Goal: Transaction & Acquisition: Purchase product/service

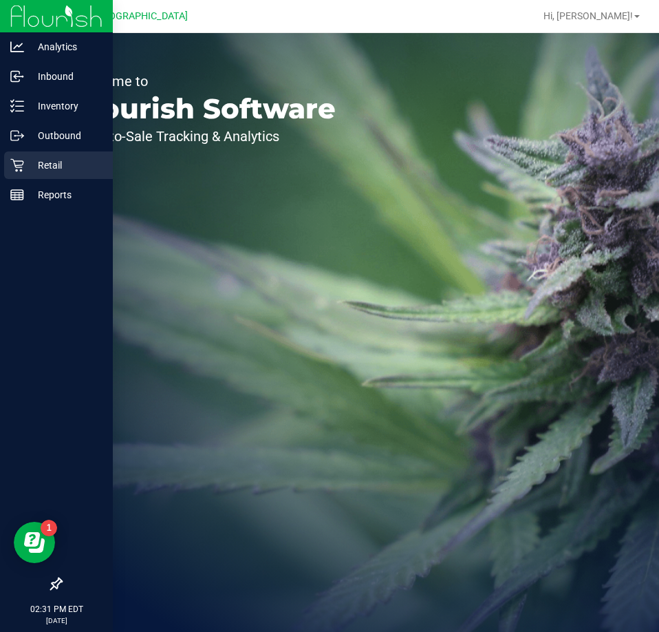
click at [30, 175] on div "Retail" at bounding box center [58, 165] width 109 height 28
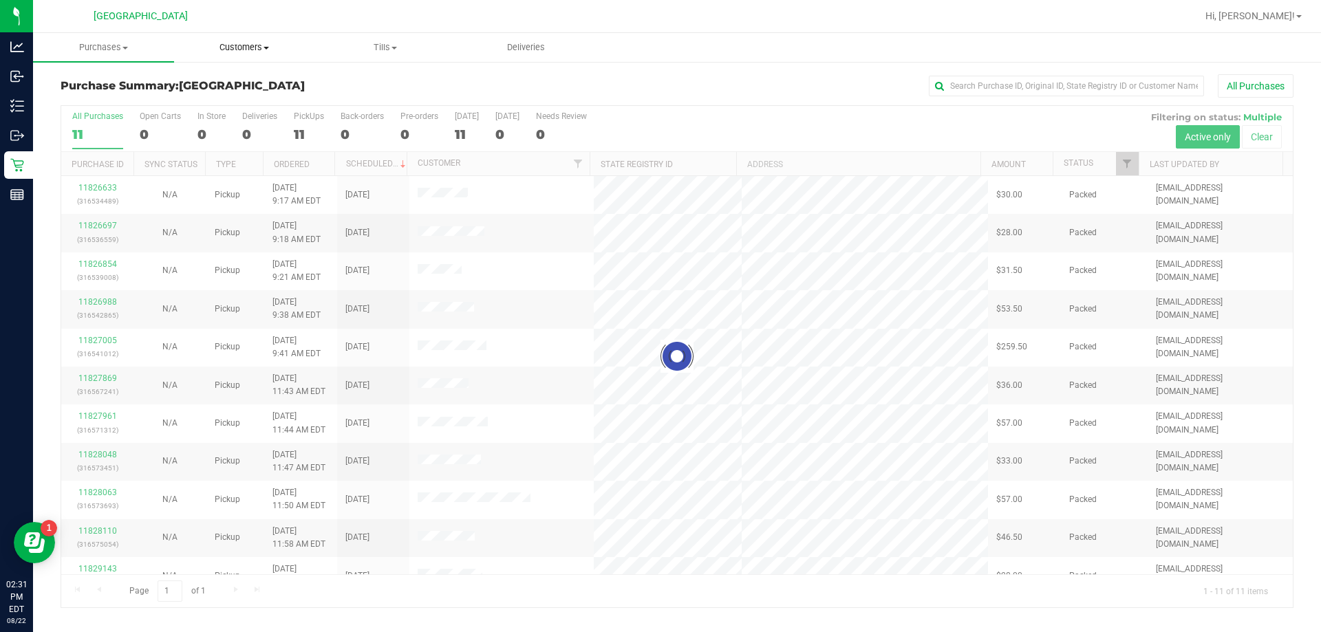
click at [243, 48] on span "Customers" at bounding box center [245, 47] width 140 height 12
click at [250, 78] on span "All customers" at bounding box center [223, 83] width 99 height 12
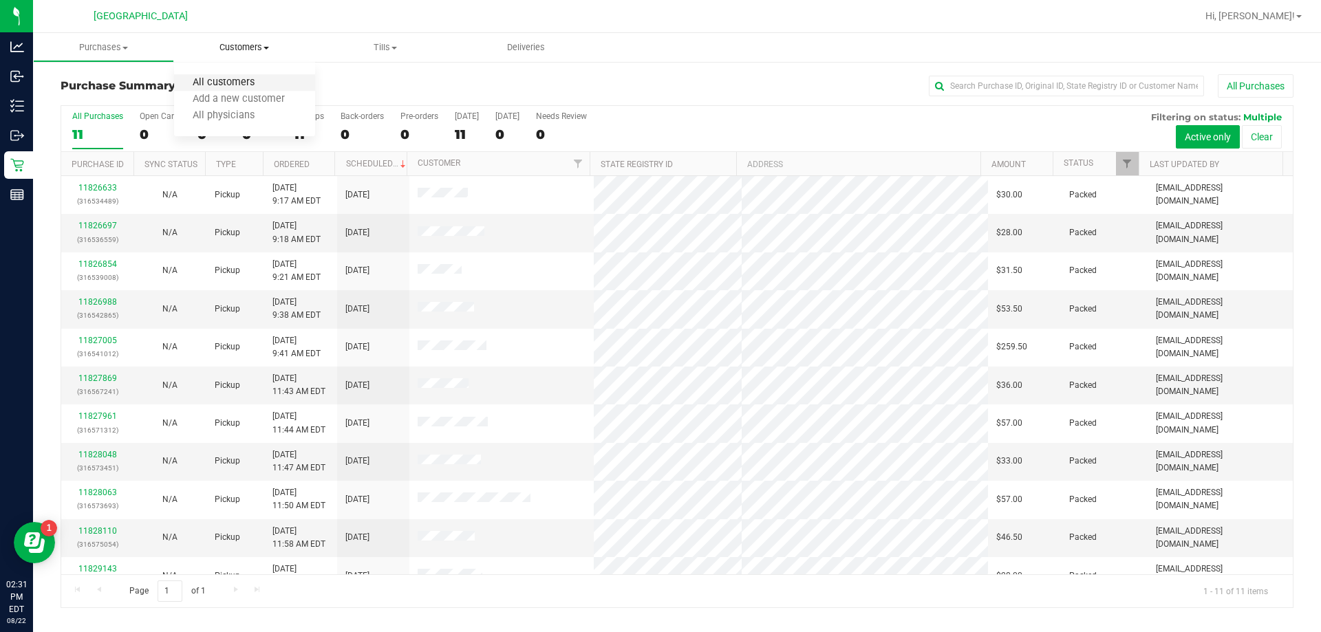
click at [249, 80] on span "All customers" at bounding box center [223, 83] width 99 height 12
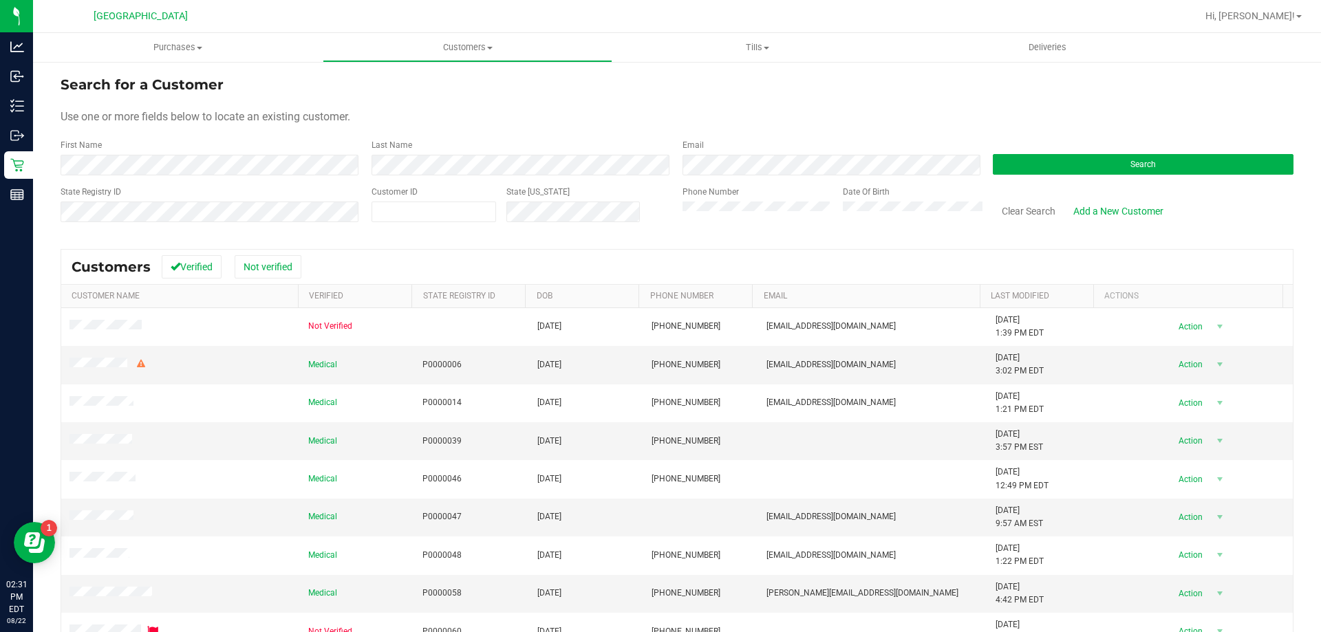
click at [531, 154] on div "Last Name" at bounding box center [516, 157] width 311 height 36
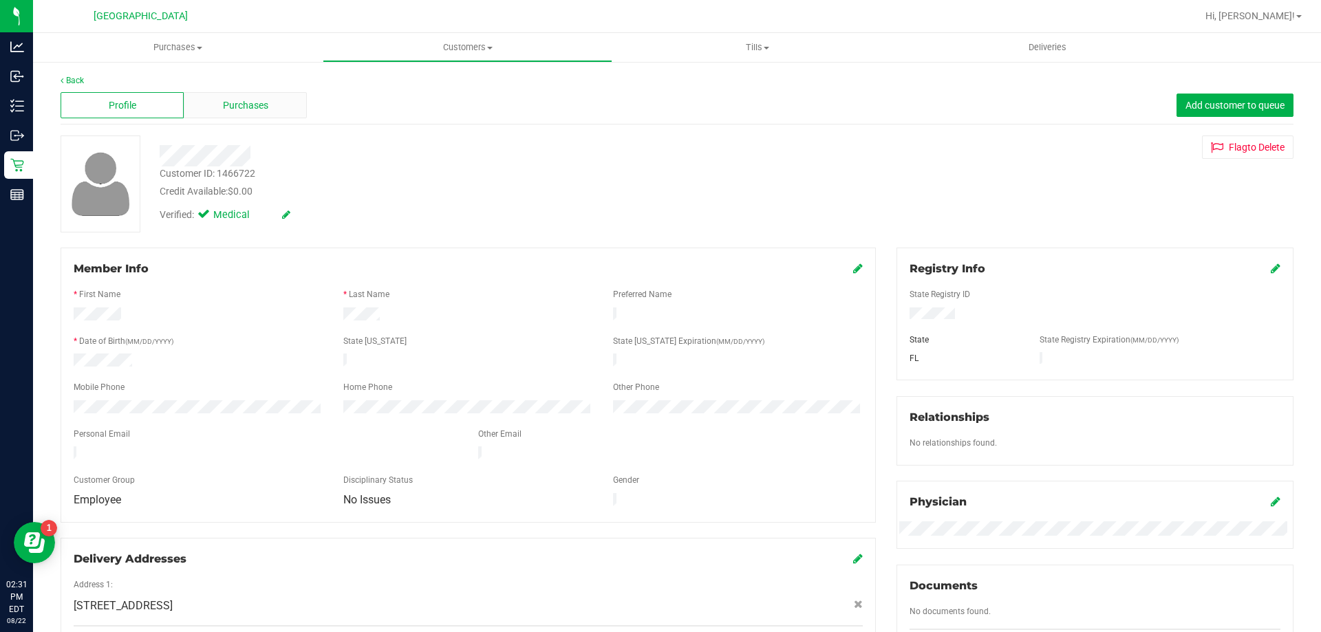
click at [266, 106] on span "Purchases" at bounding box center [245, 105] width 45 height 14
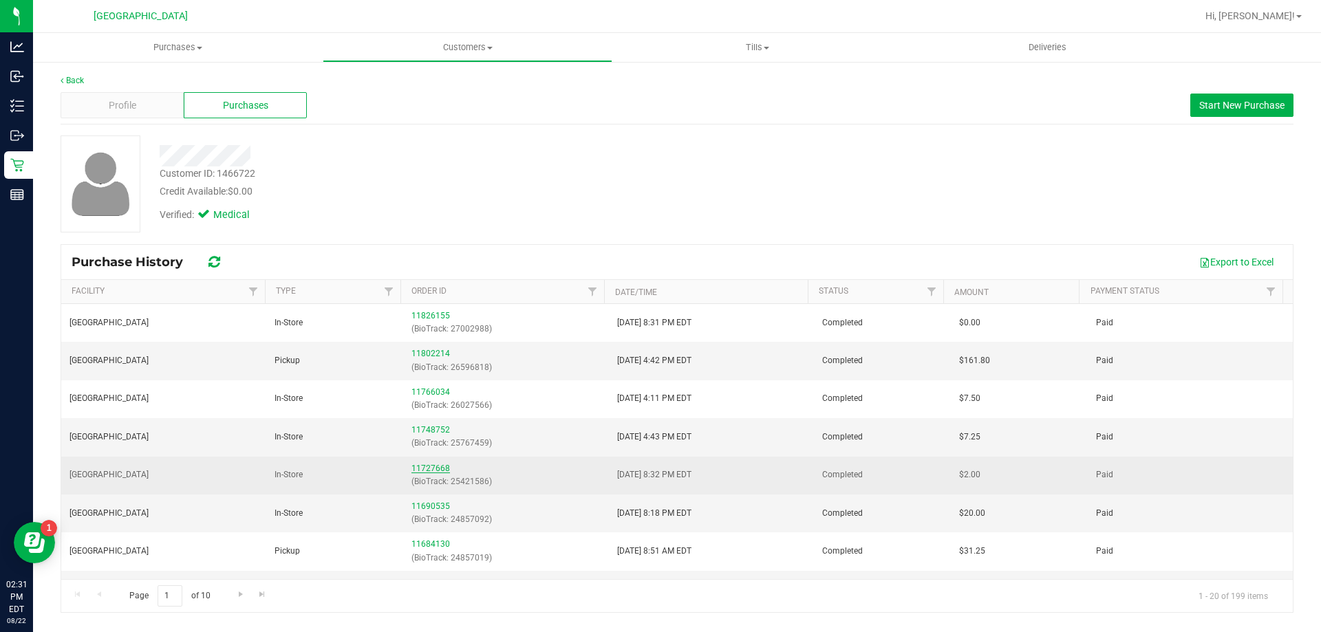
click at [421, 471] on link "11727668" at bounding box center [430, 469] width 39 height 10
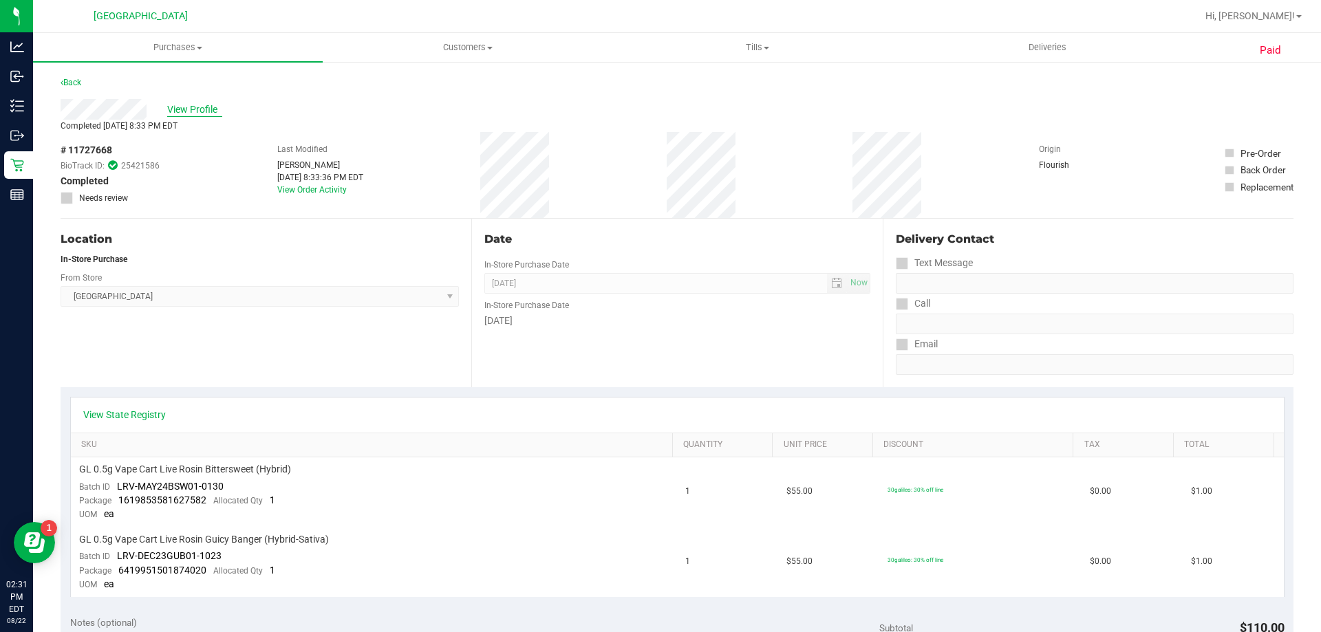
click at [195, 110] on span "View Profile" at bounding box center [194, 110] width 55 height 14
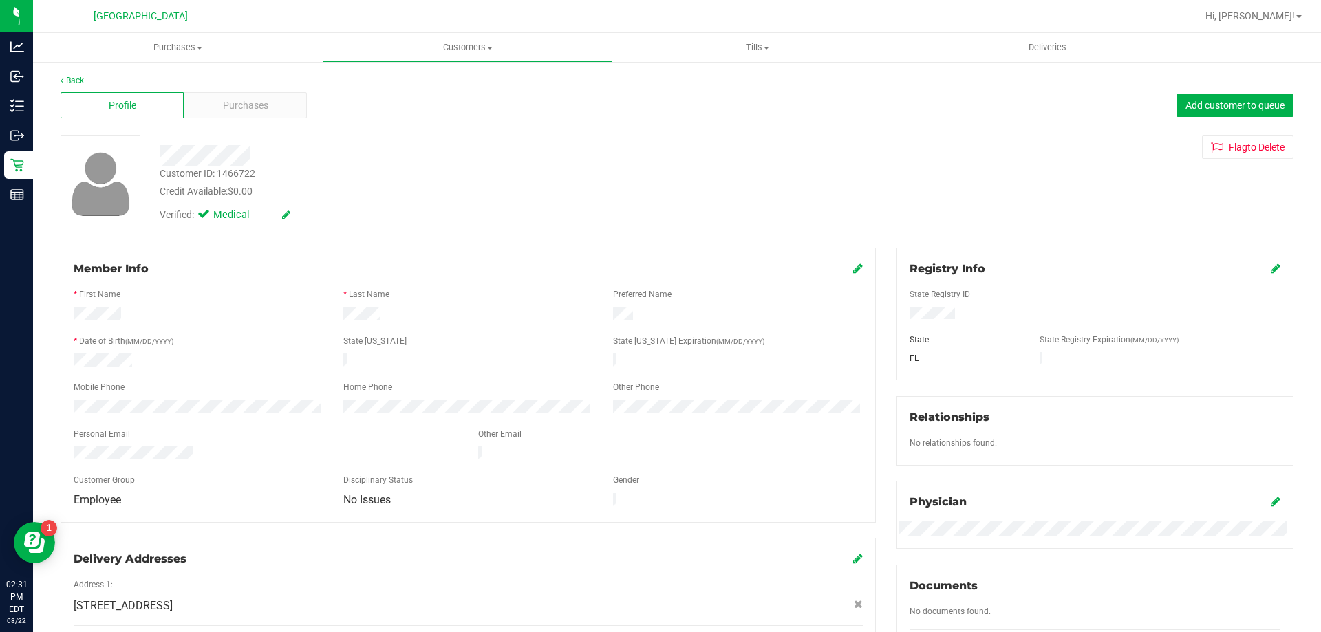
click at [203, 109] on div "Purchases" at bounding box center [245, 105] width 123 height 26
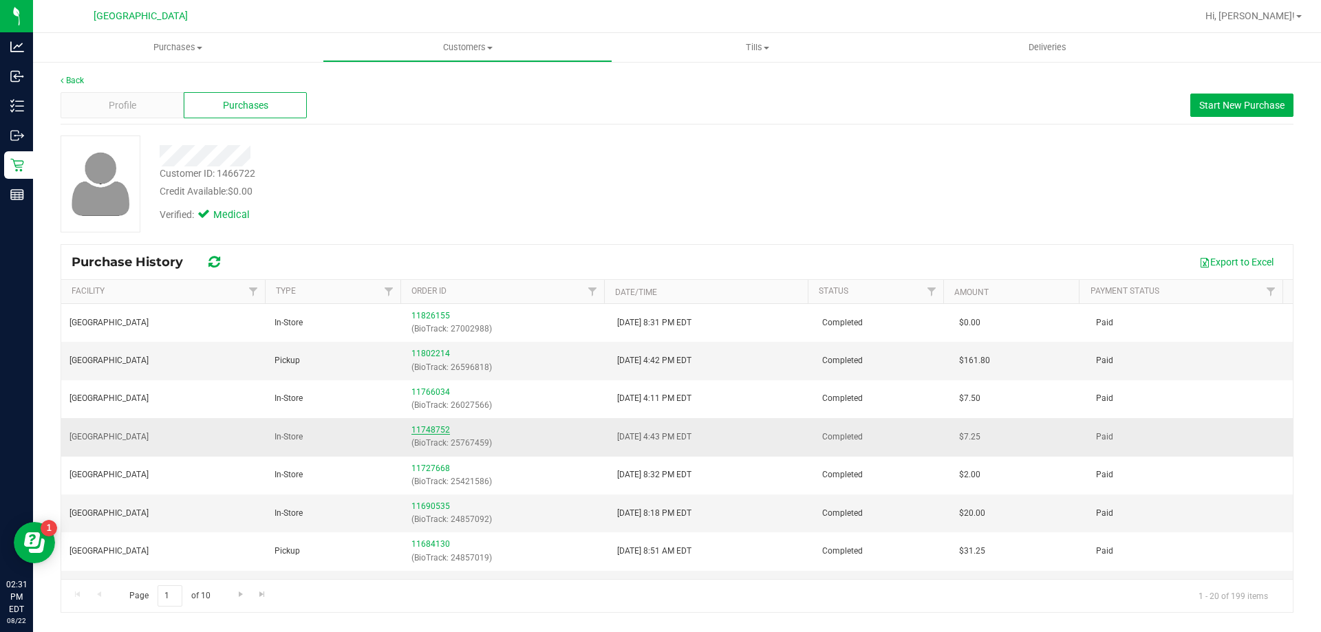
click at [431, 431] on link "11748752" at bounding box center [430, 430] width 39 height 10
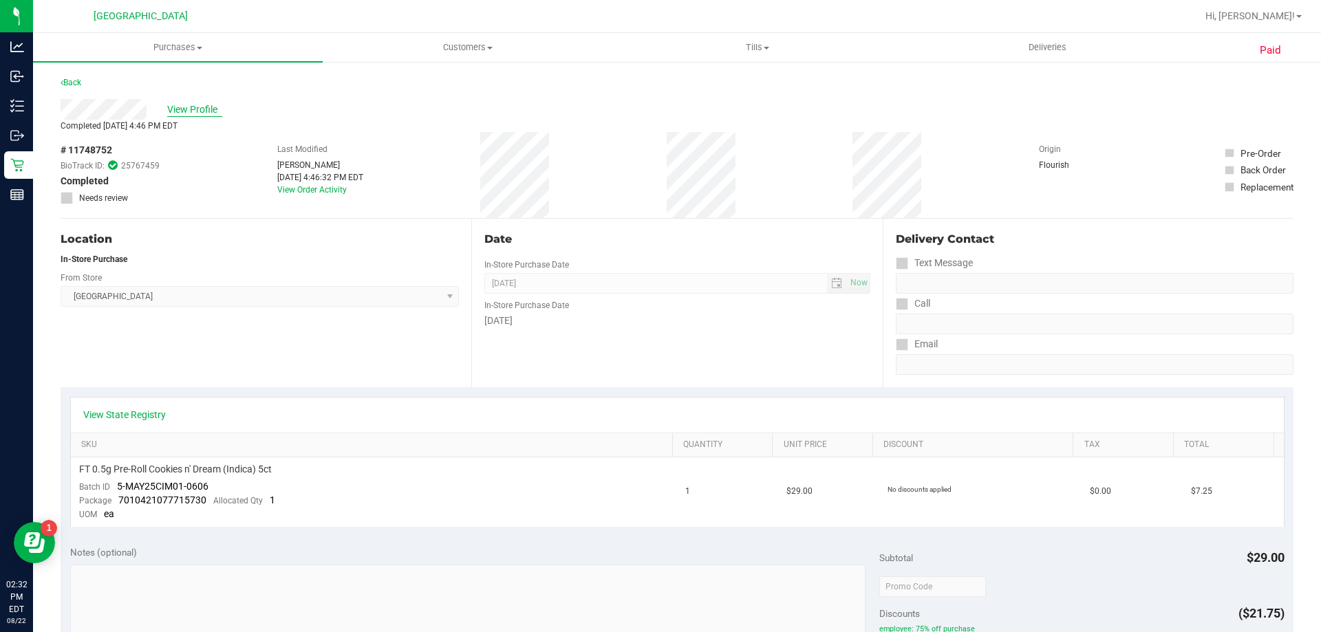
click at [202, 107] on span "View Profile" at bounding box center [194, 110] width 55 height 14
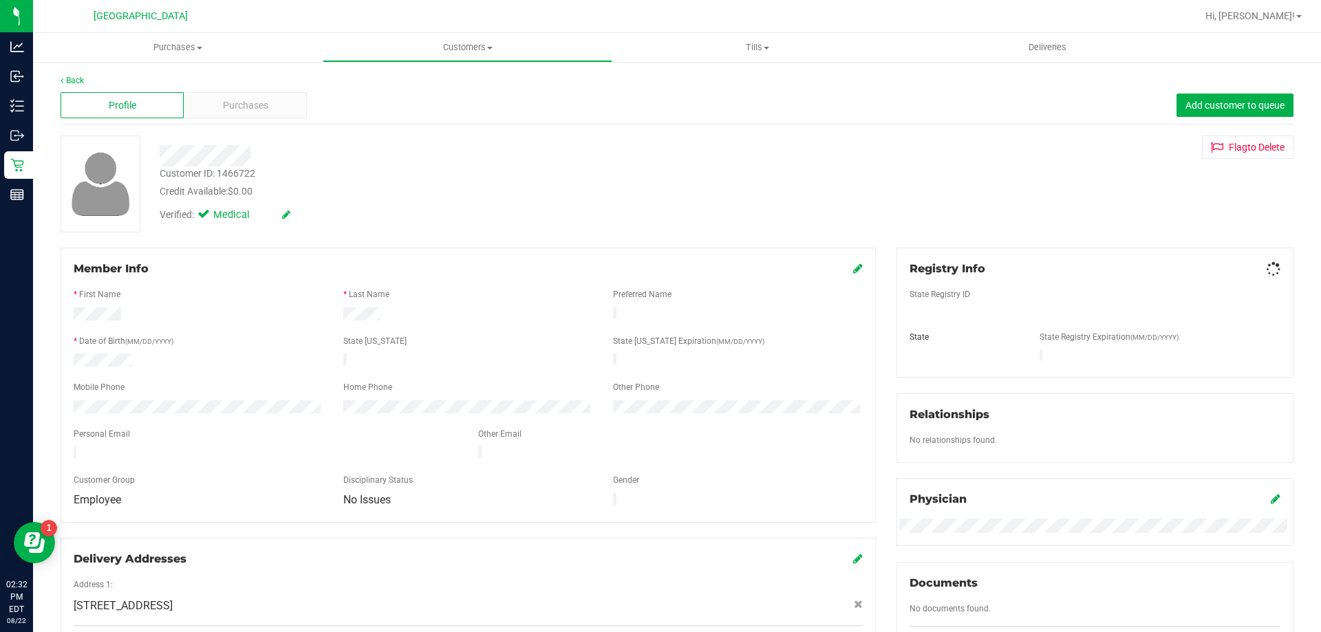
click at [202, 107] on div "Purchases" at bounding box center [245, 105] width 123 height 26
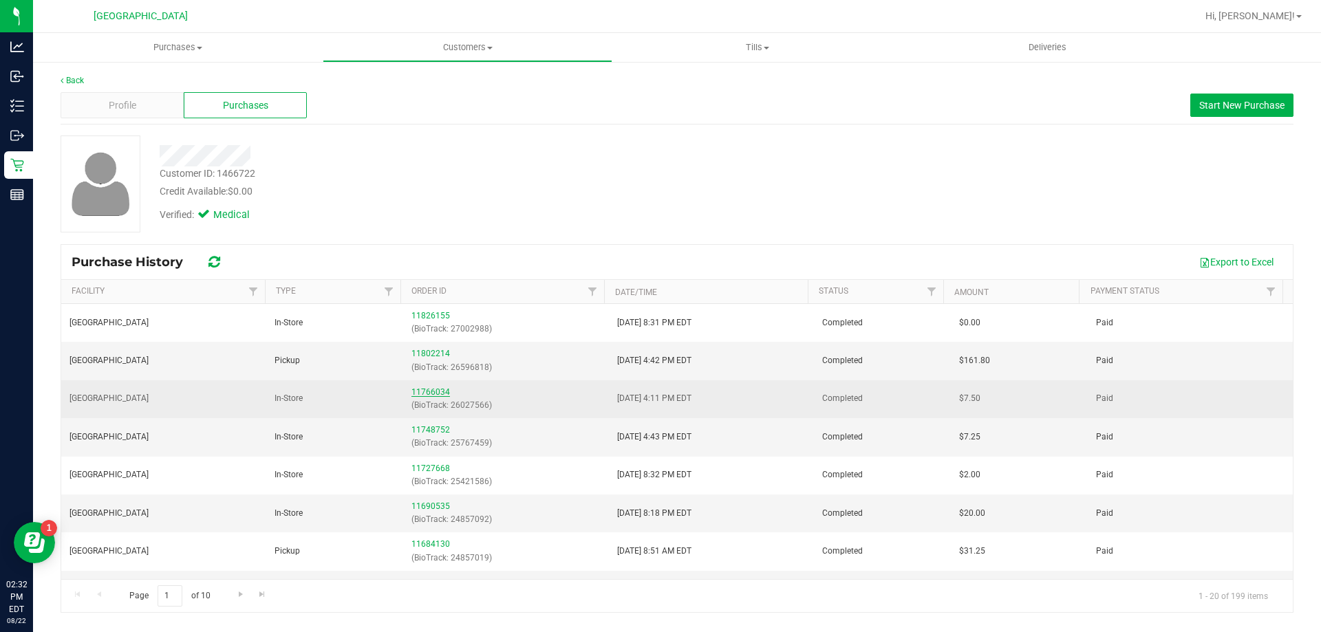
click at [433, 391] on link "11766034" at bounding box center [430, 392] width 39 height 10
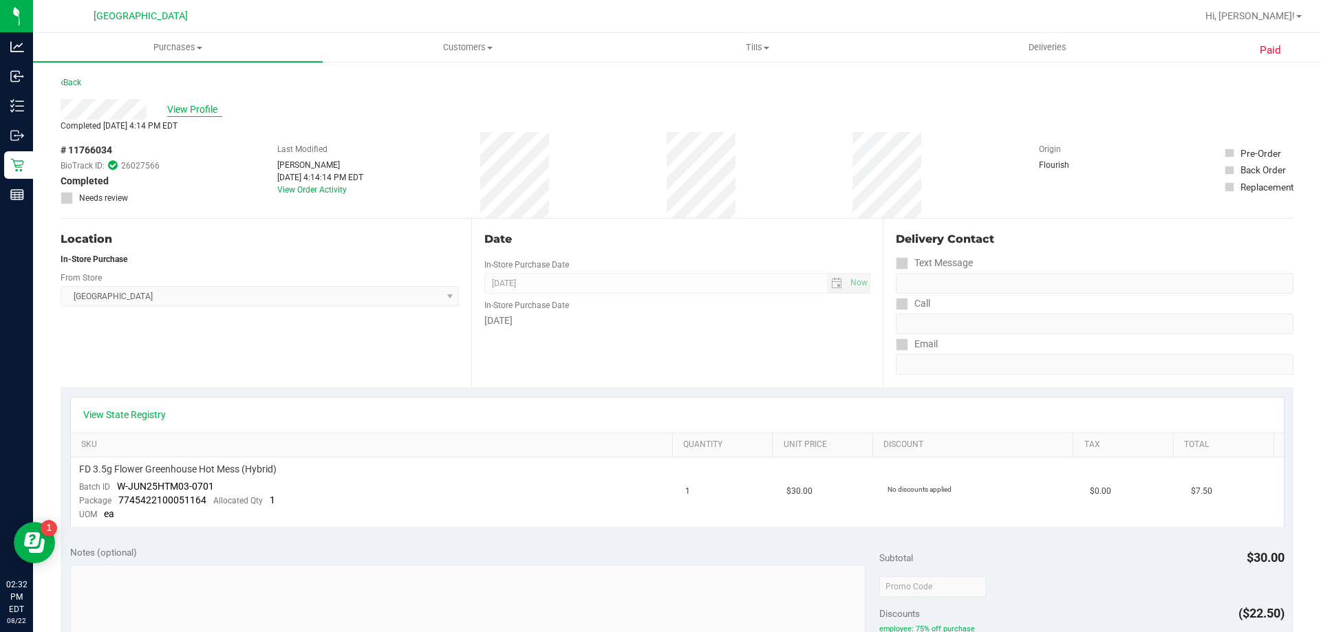
click at [181, 103] on span "View Profile" at bounding box center [194, 110] width 55 height 14
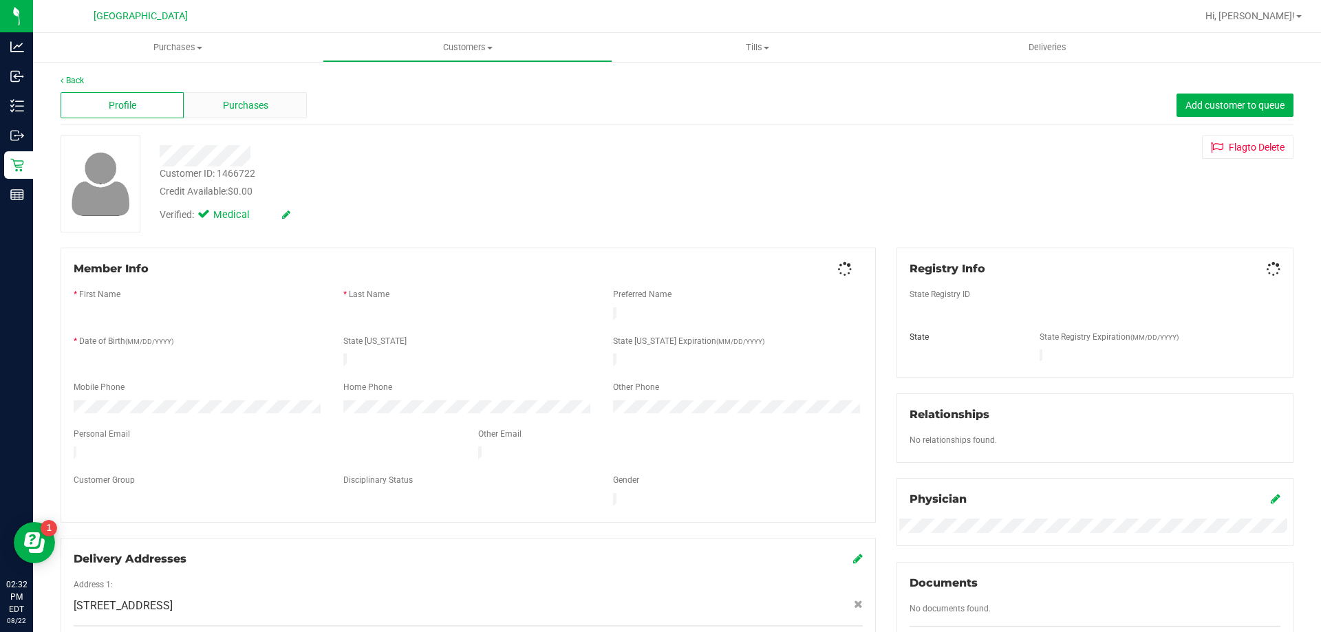
click at [227, 112] on span "Purchases" at bounding box center [245, 105] width 45 height 14
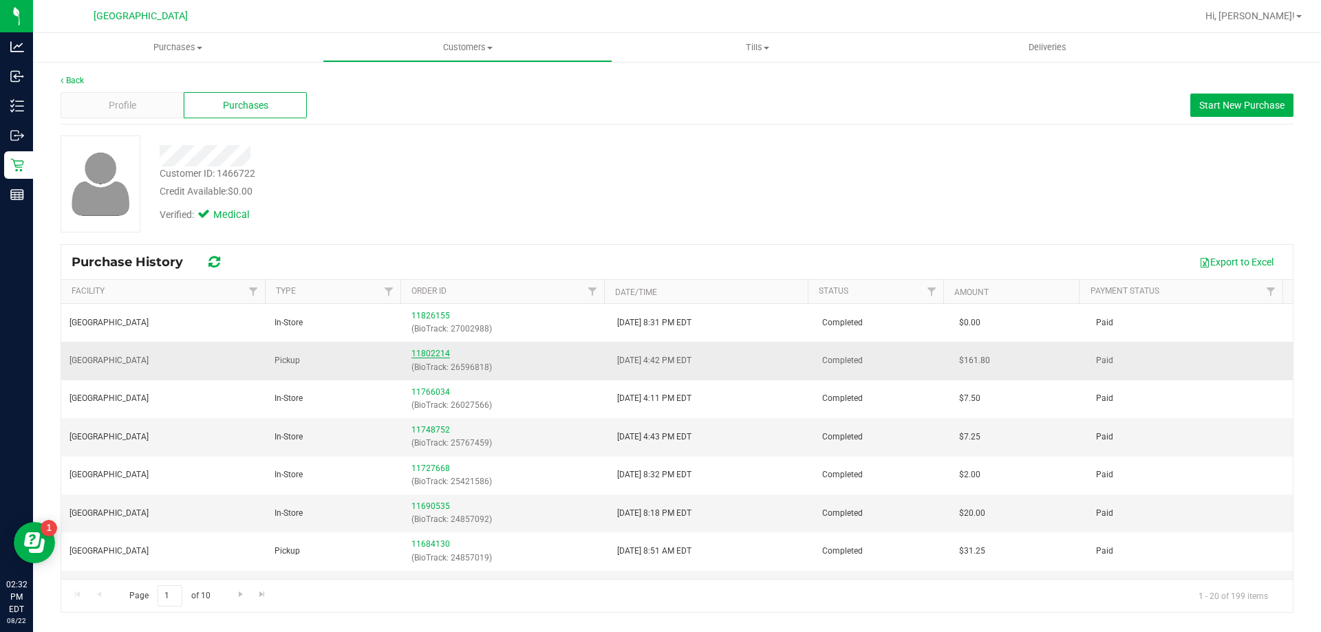
click at [421, 351] on link "11802214" at bounding box center [430, 354] width 39 height 10
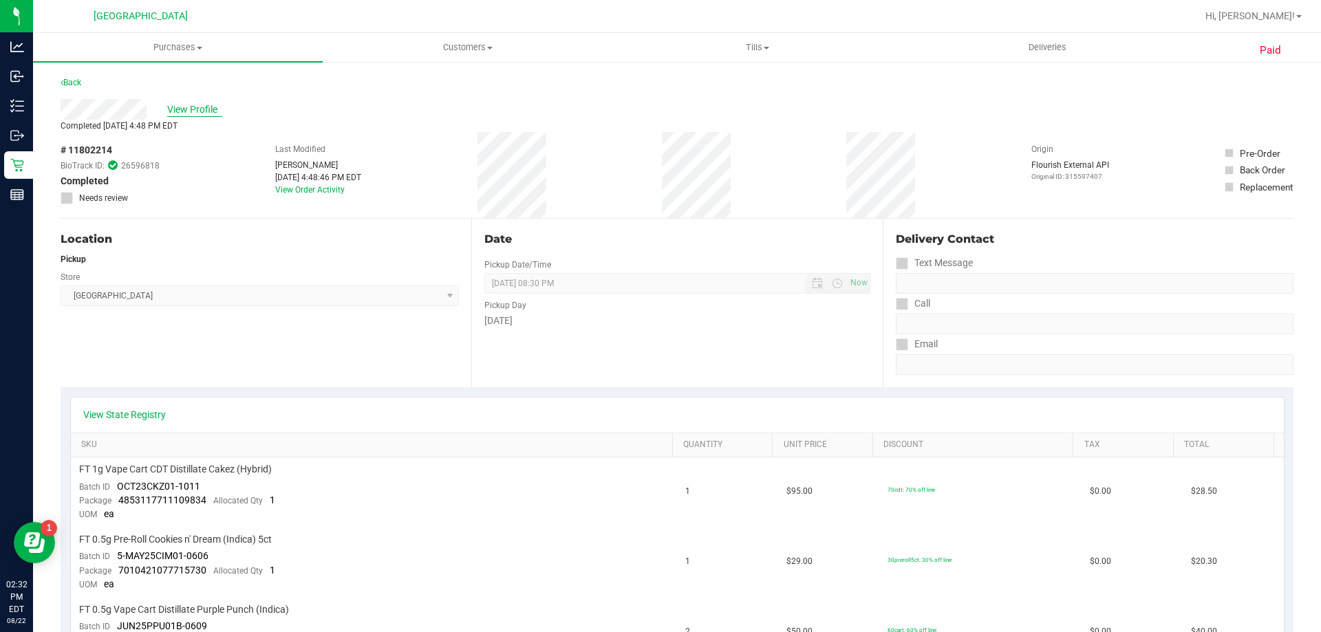
click at [207, 105] on span "View Profile" at bounding box center [194, 110] width 55 height 14
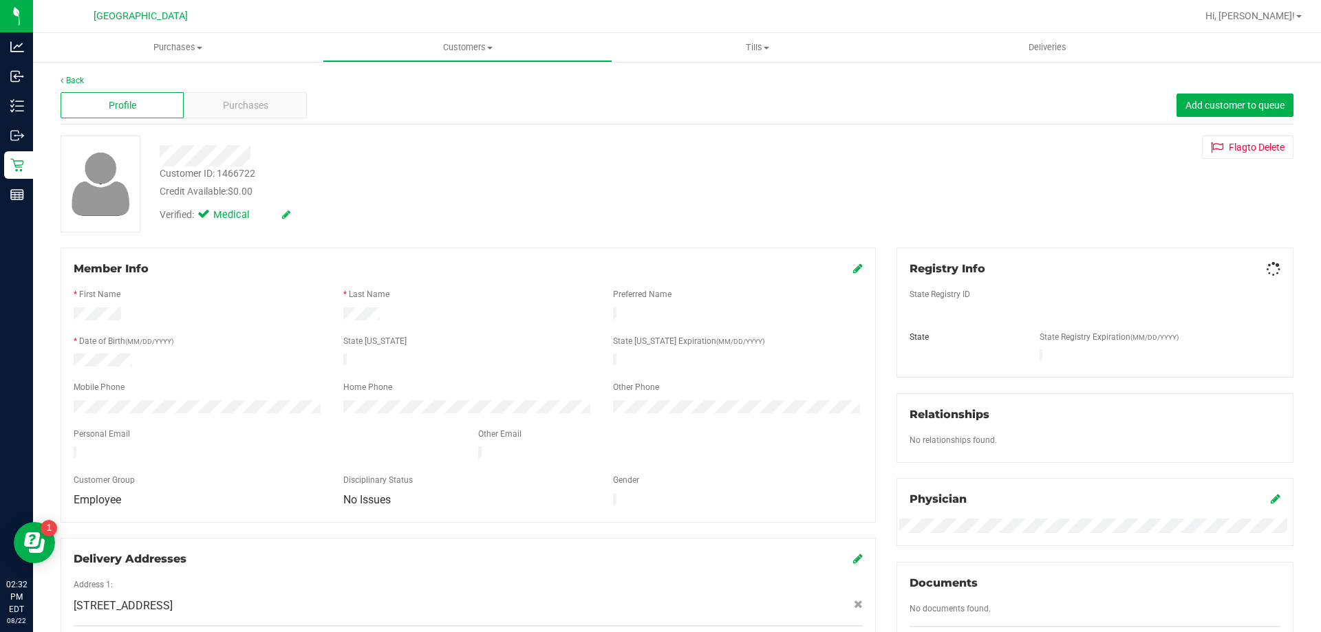
click at [208, 105] on div "Purchases" at bounding box center [245, 105] width 123 height 26
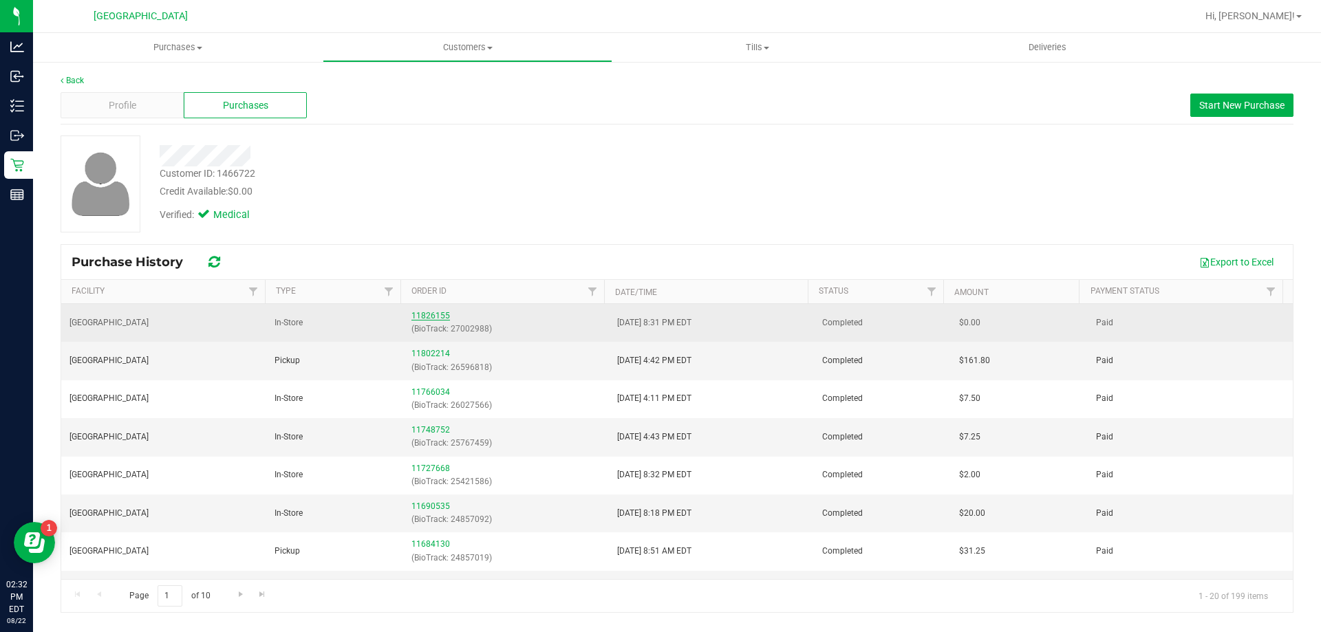
click at [432, 318] on link "11826155" at bounding box center [430, 316] width 39 height 10
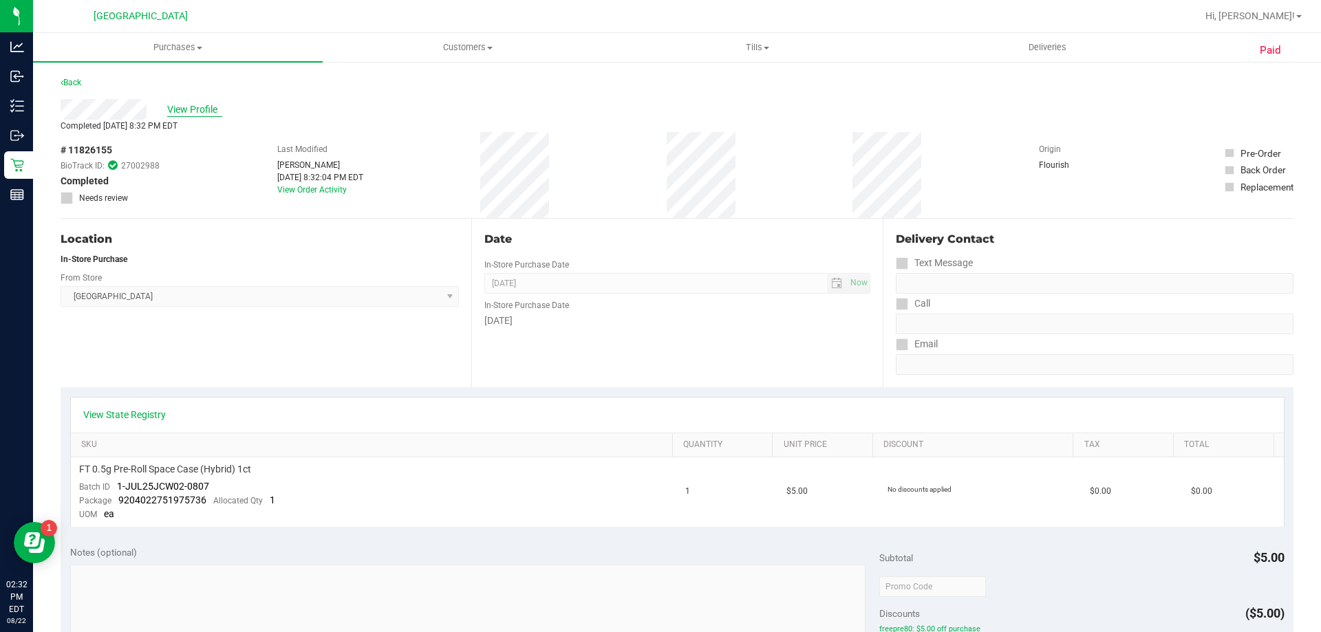
click at [193, 110] on span "View Profile" at bounding box center [194, 110] width 55 height 14
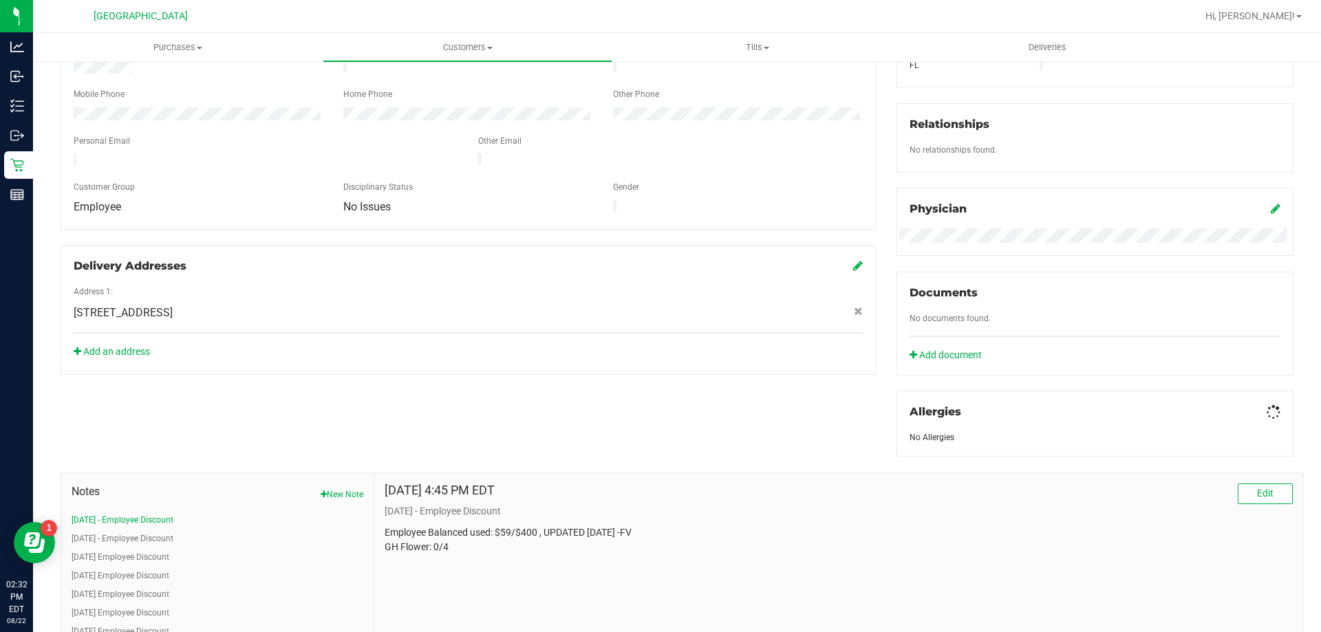
scroll to position [344, 0]
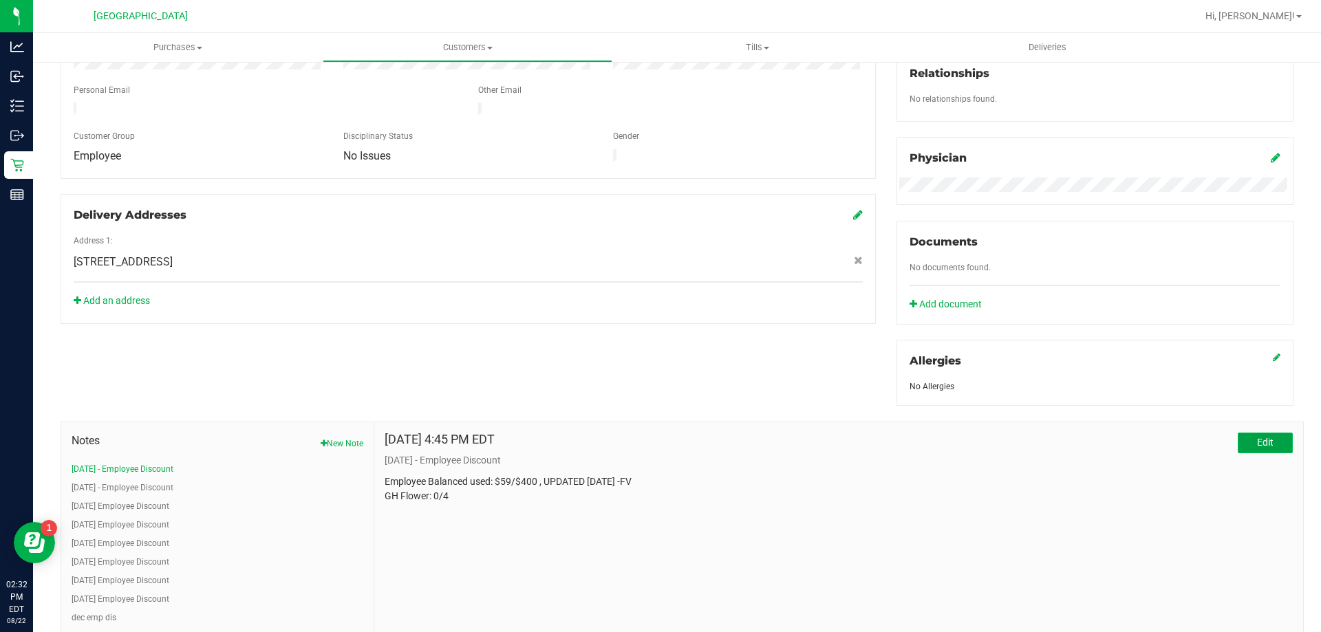
click at [658, 442] on span "Edit" at bounding box center [1265, 442] width 17 height 11
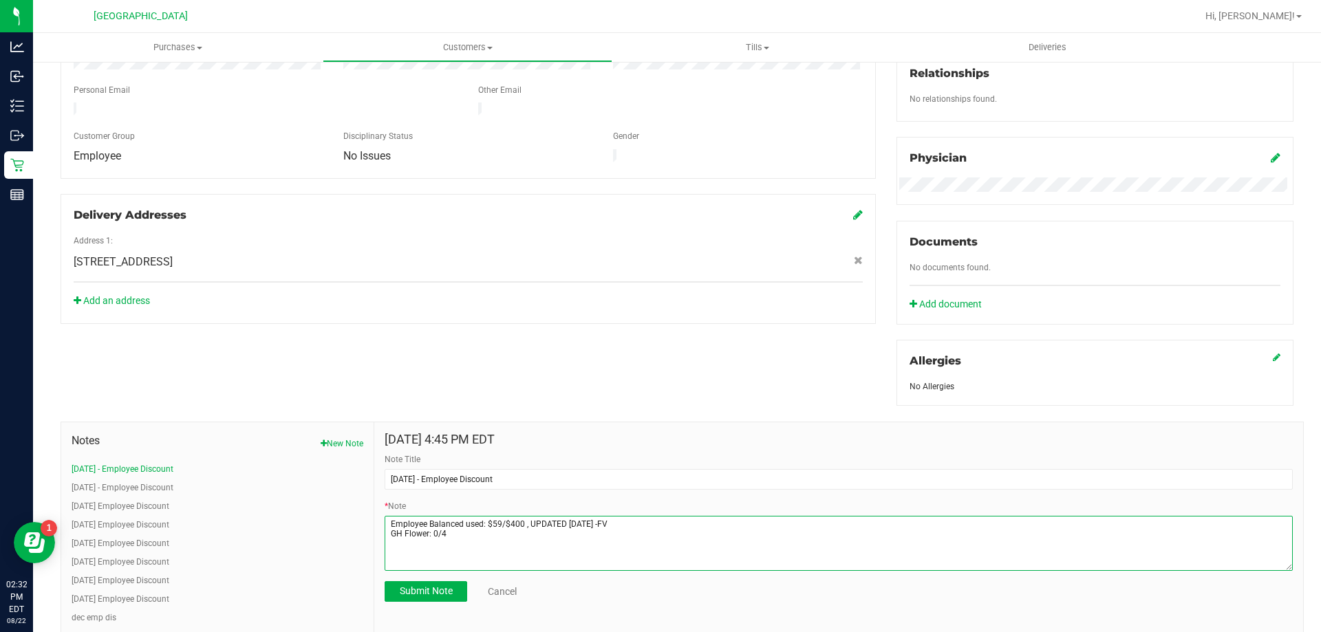
click at [437, 535] on textarea "* Note" at bounding box center [839, 543] width 908 height 55
click at [586, 522] on textarea "* Note" at bounding box center [839, 543] width 908 height 55
click at [625, 519] on textarea "* Note" at bounding box center [839, 543] width 908 height 55
type textarea "Employee Balanced used: $59/$400 , UPDATED [DATE] -AW GH Flower: 1/4"
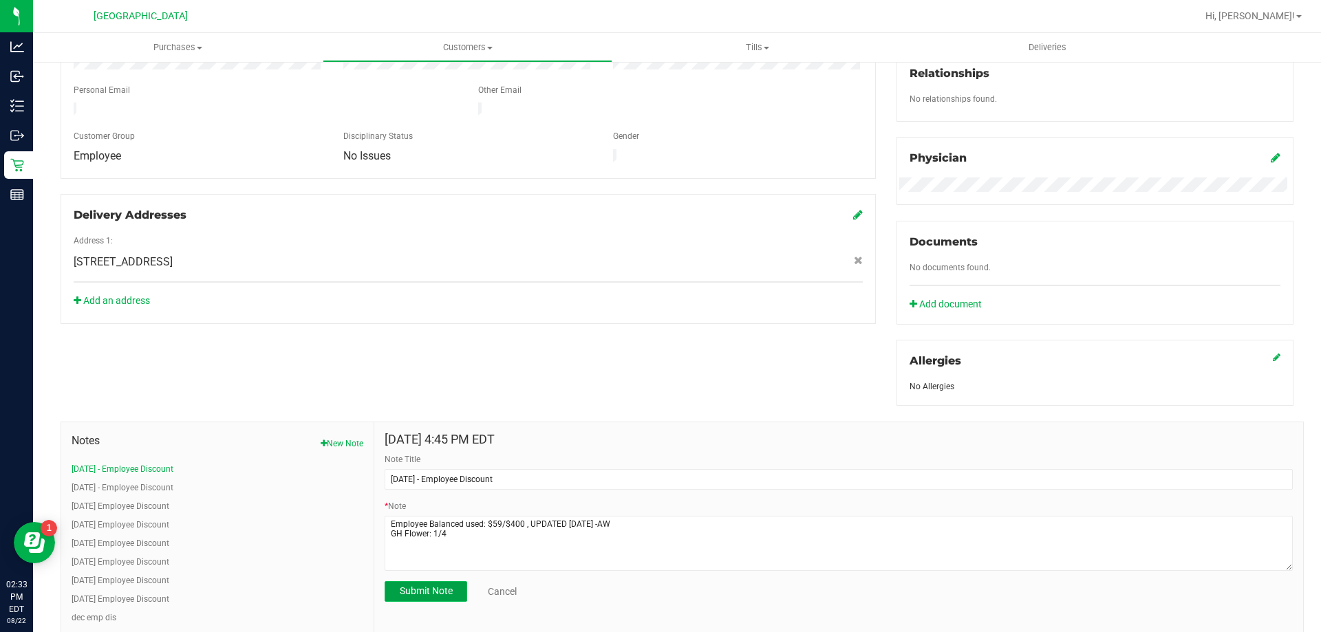
click at [415, 598] on button "Submit Note" at bounding box center [426, 591] width 83 height 21
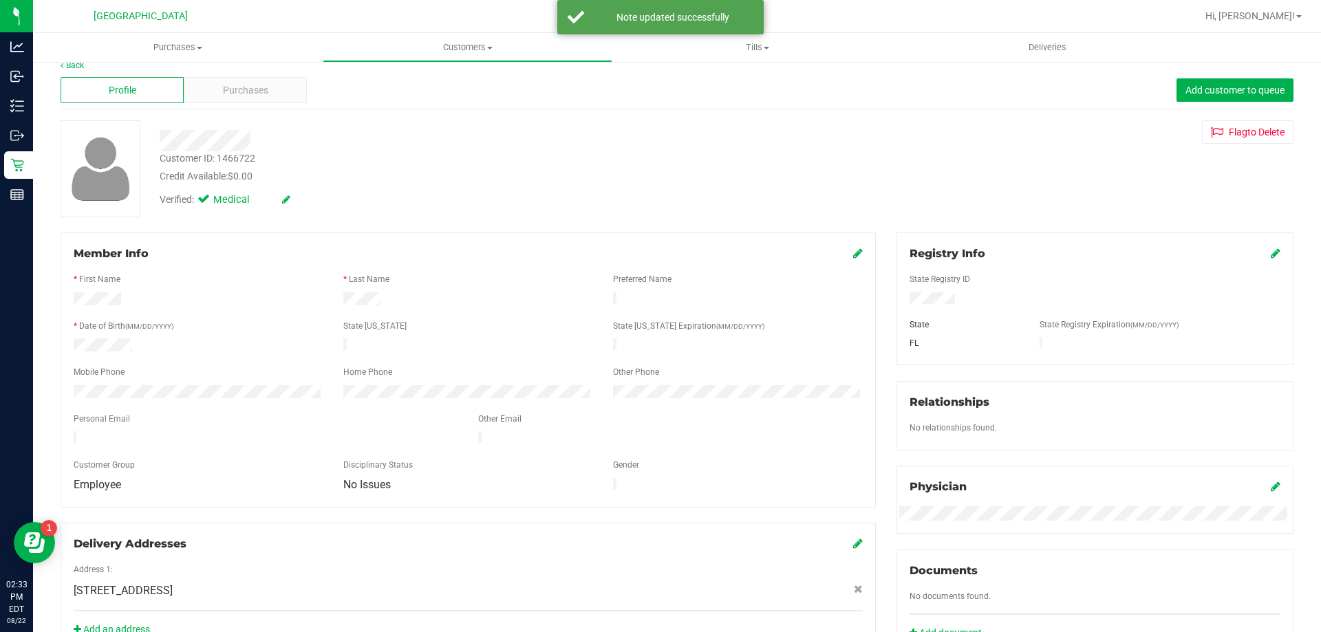
scroll to position [0, 0]
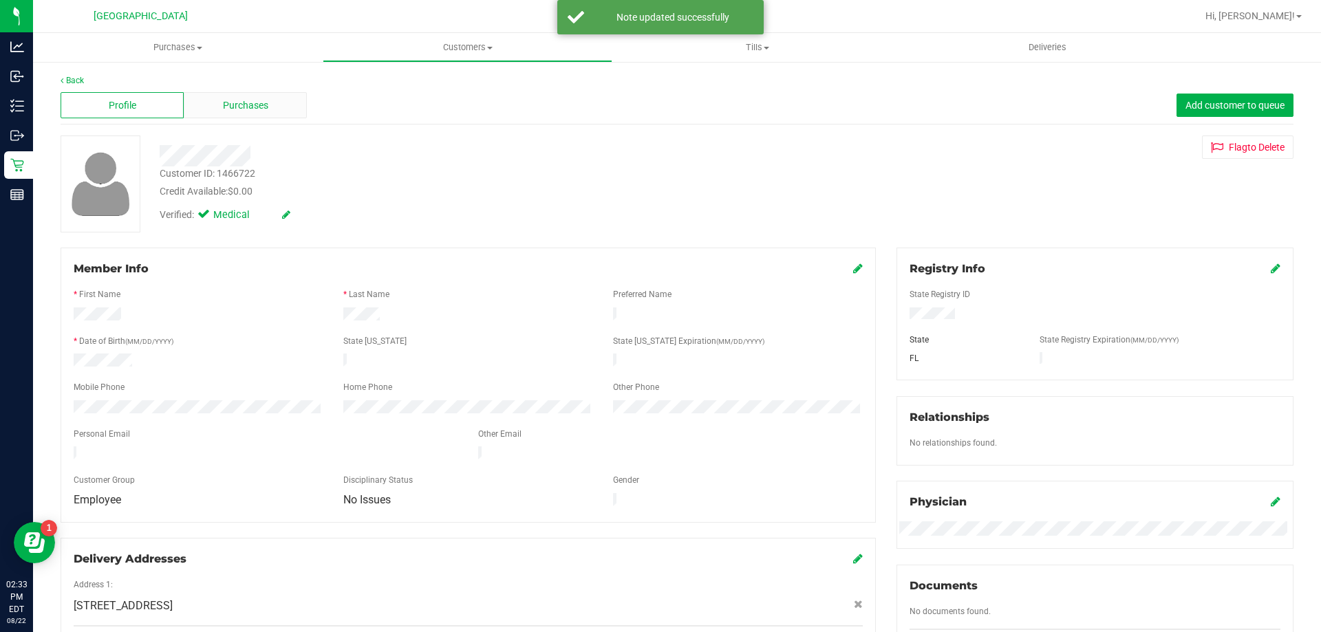
click at [230, 103] on span "Purchases" at bounding box center [245, 105] width 45 height 14
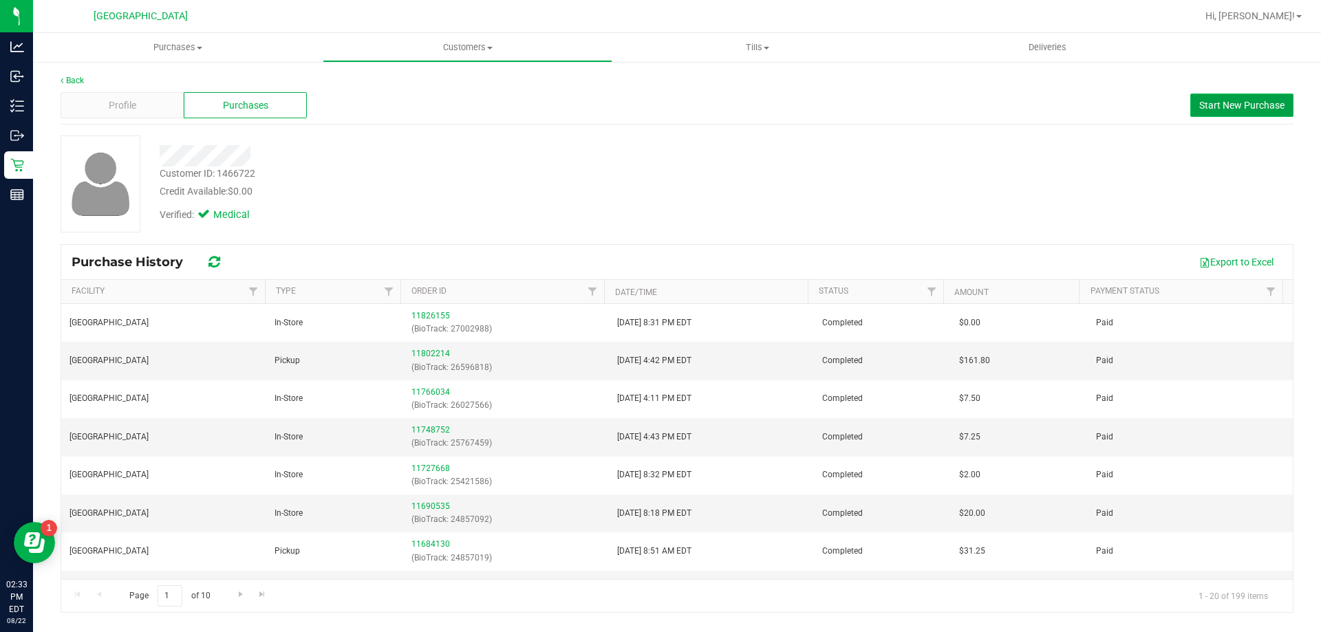
click at [658, 107] on span "Start New Purchase" at bounding box center [1241, 105] width 85 height 11
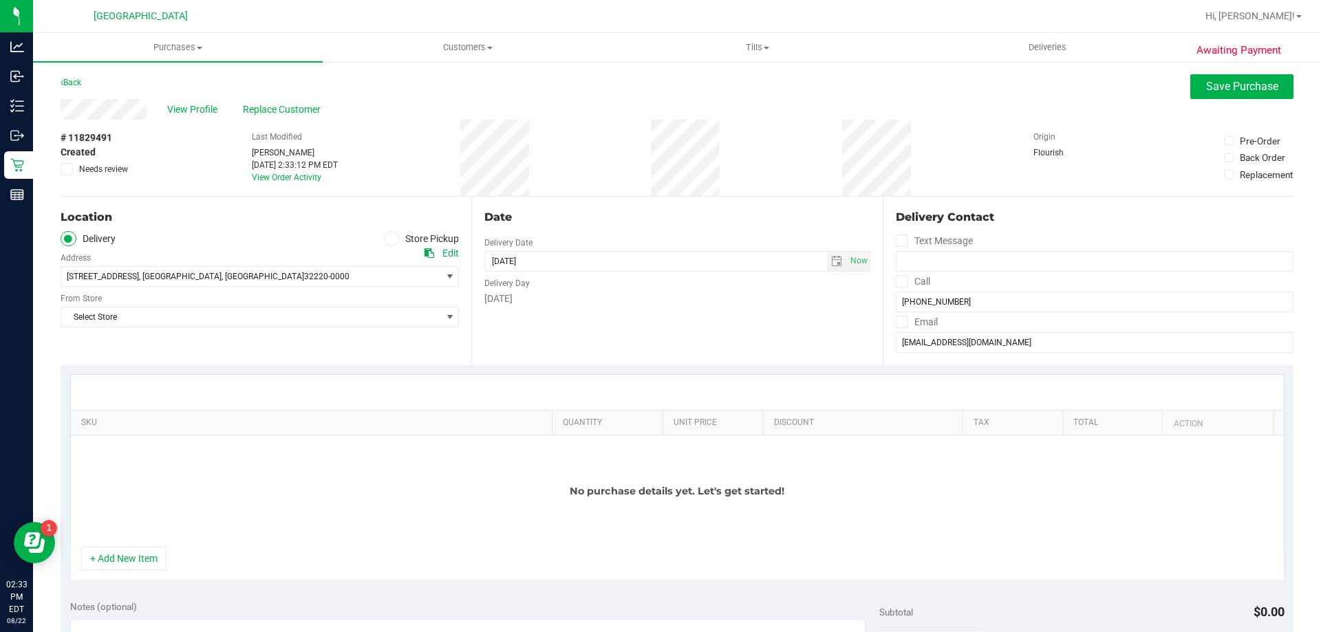
click at [395, 235] on label "Store Pickup" at bounding box center [422, 239] width 76 height 16
click at [0, 0] on input "Store Pickup" at bounding box center [0, 0] width 0 height 0
click at [319, 283] on span "Select Store" at bounding box center [251, 276] width 380 height 19
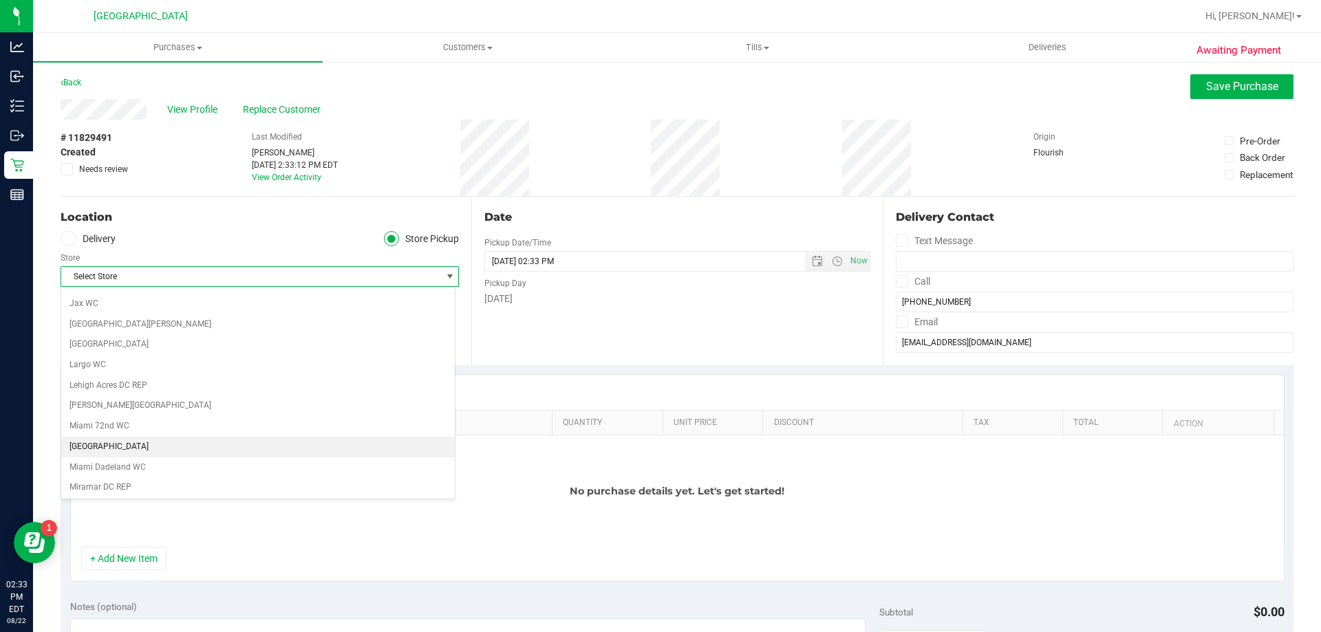
scroll to position [482, 0]
click at [94, 454] on li "[GEOGRAPHIC_DATA]" at bounding box center [258, 452] width 394 height 21
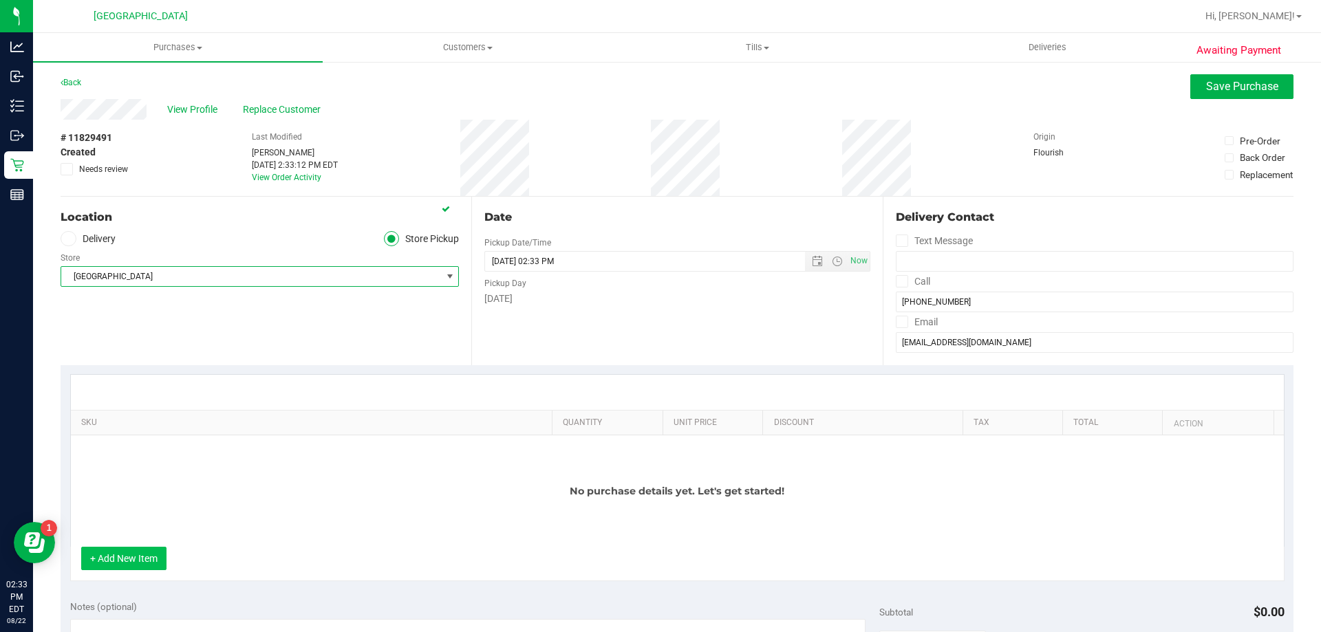
click at [125, 557] on button "+ Add New Item" at bounding box center [123, 558] width 85 height 23
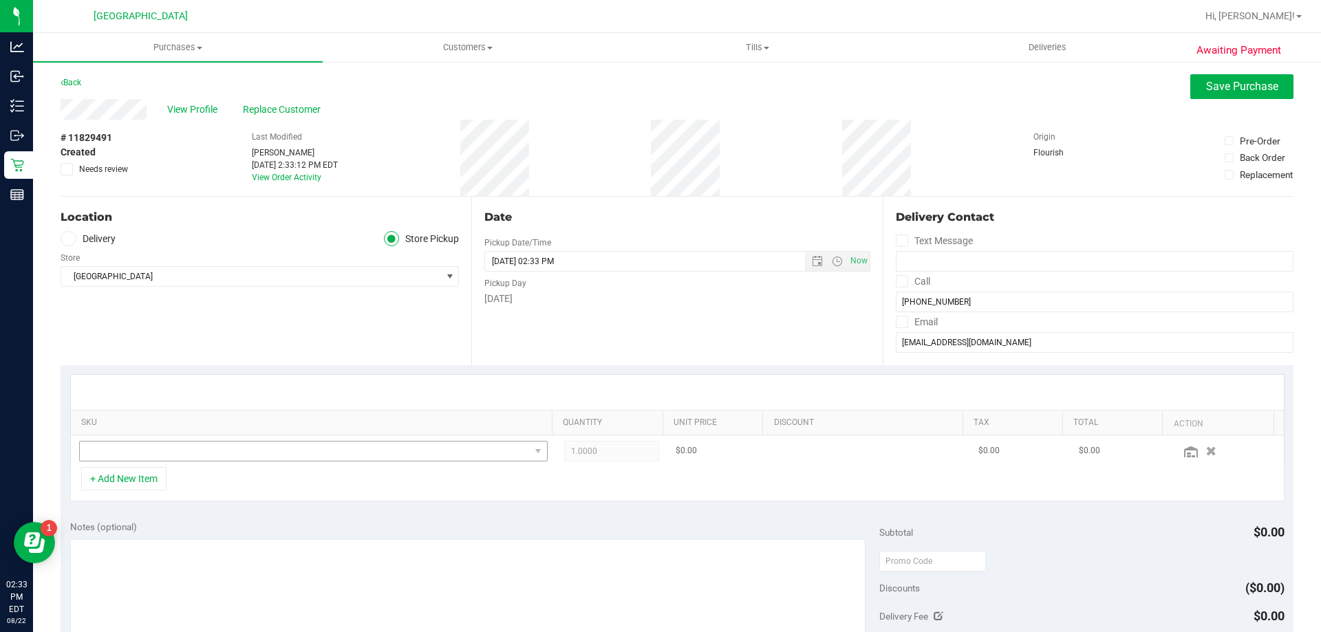
drag, startPoint x: 173, startPoint y: 466, endPoint x: 199, endPoint y: 459, distance: 27.2
click at [175, 465] on td at bounding box center [313, 452] width 485 height 32
click at [200, 458] on span "NO DATA FOUND" at bounding box center [305, 451] width 450 height 19
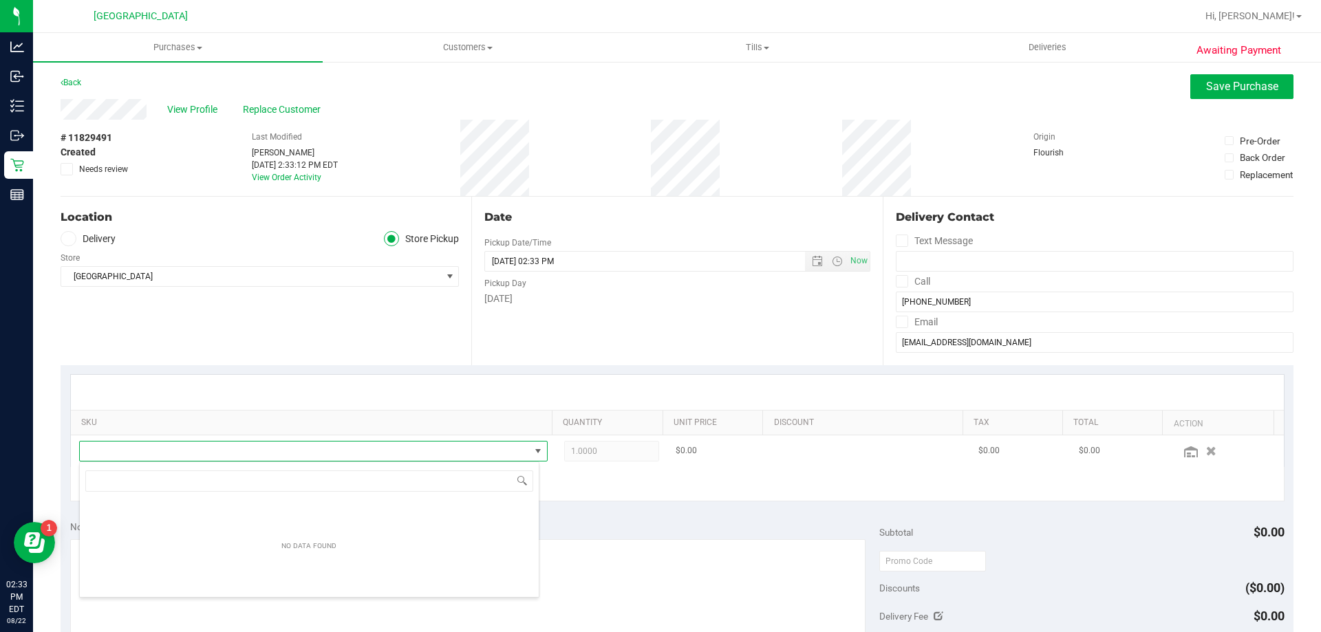
scroll to position [21, 456]
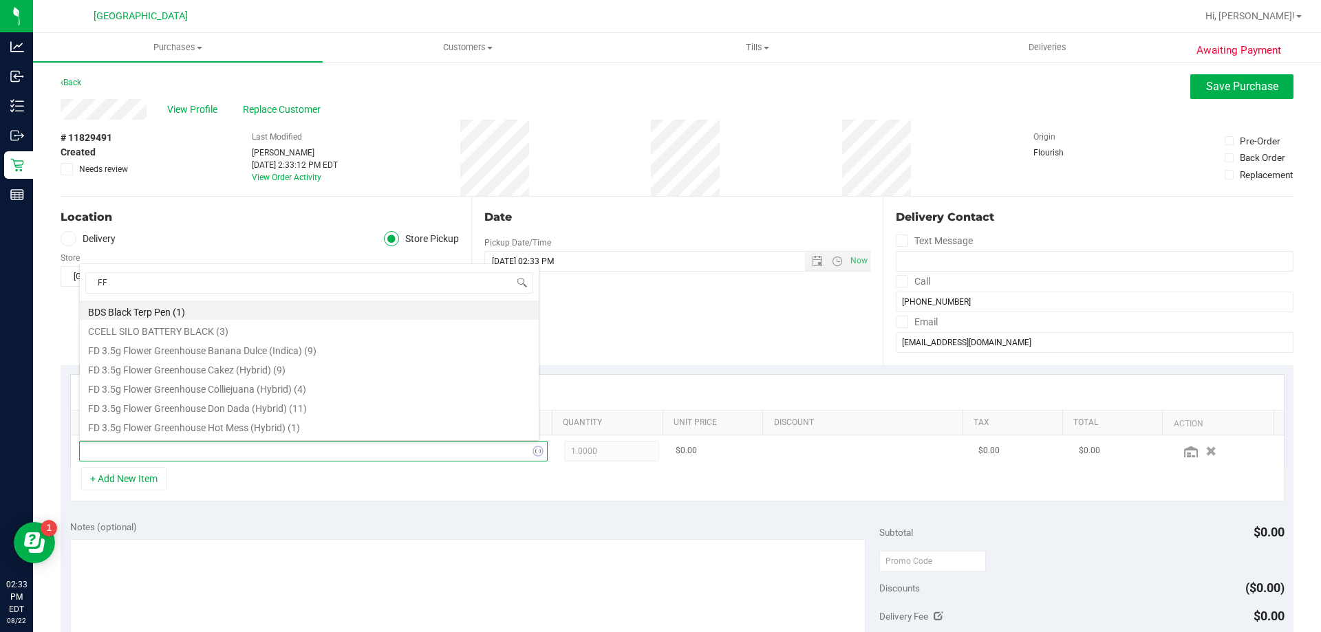
type input "FFP"
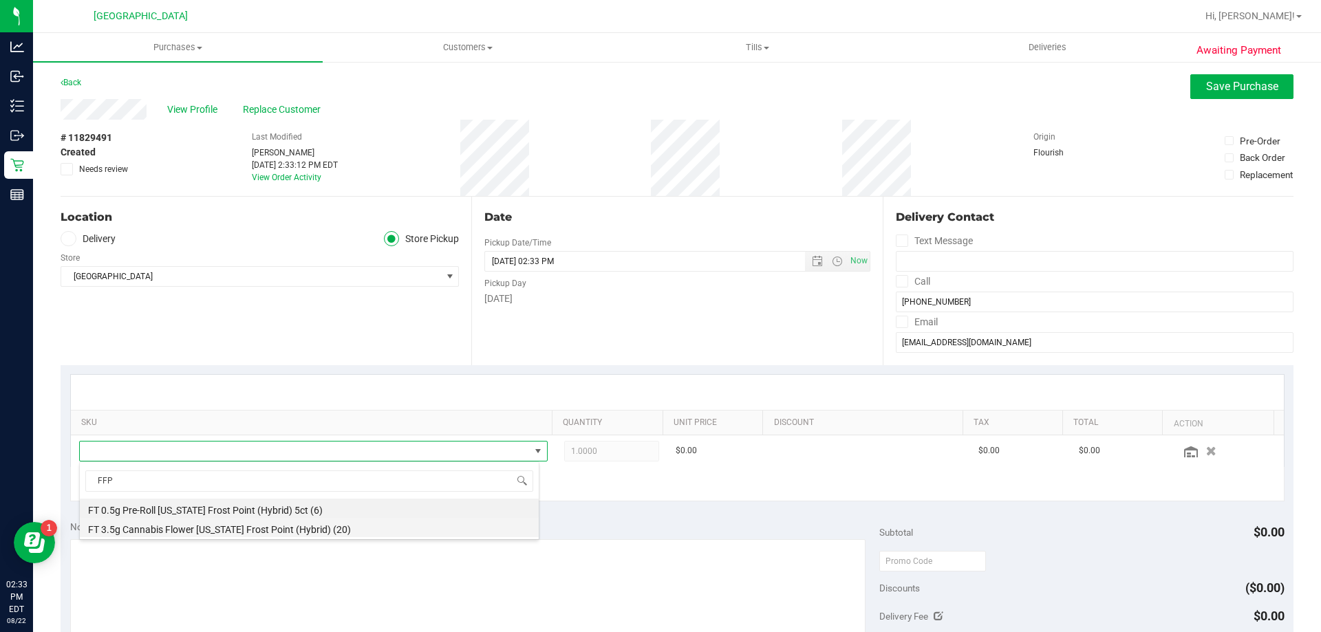
click at [214, 534] on li "FT 3.5g Cannabis Flower [US_STATE] Frost Point (Hybrid) (20)" at bounding box center [309, 527] width 459 height 19
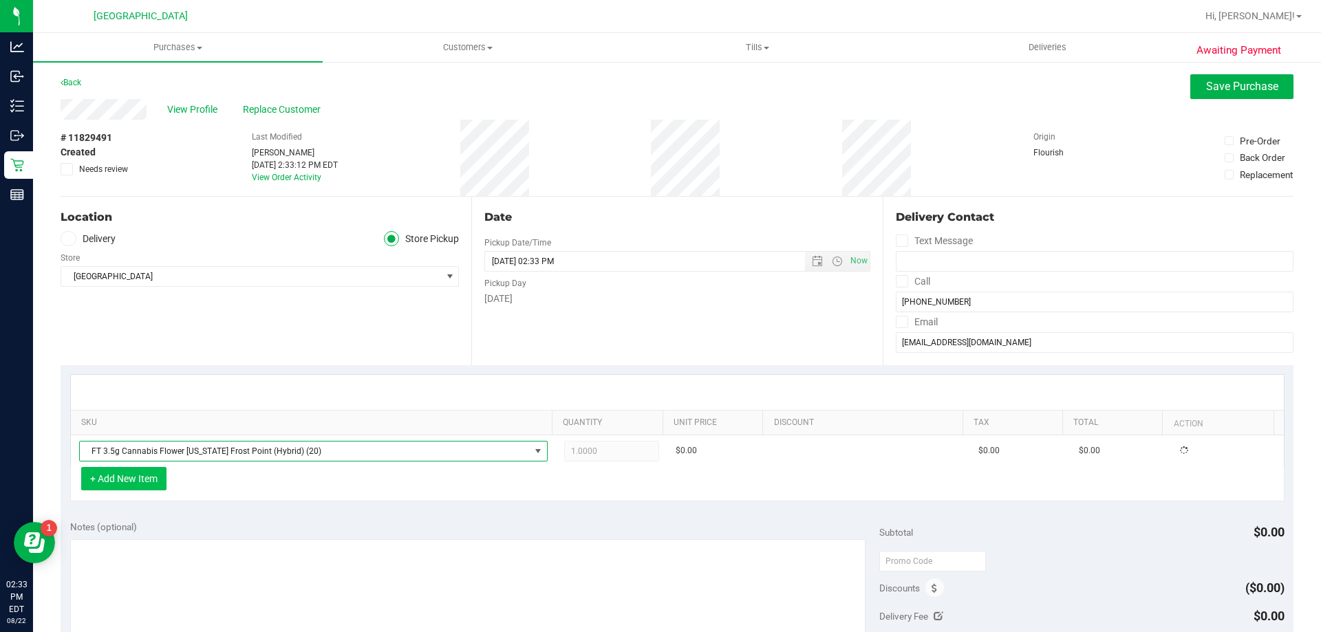
click at [158, 488] on button "+ Add New Item" at bounding box center [123, 478] width 85 height 23
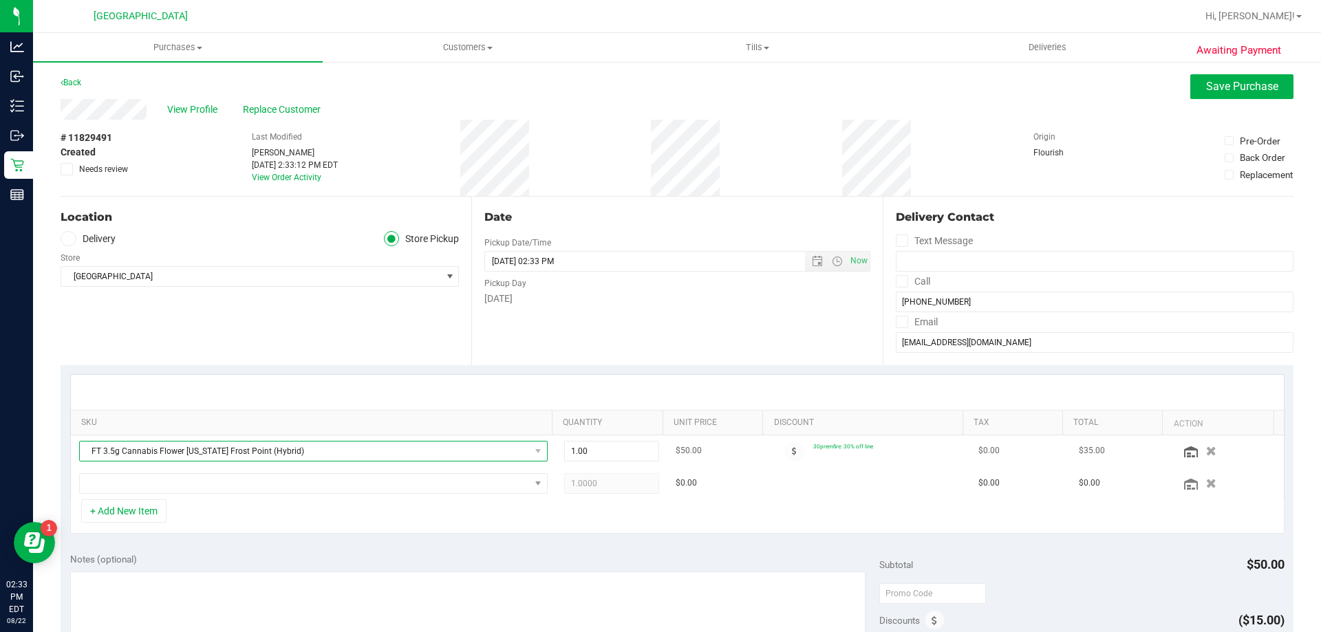
click at [186, 453] on span "FT 3.5g Cannabis Flower [US_STATE] Frost Point (Hybrid)" at bounding box center [305, 451] width 450 height 19
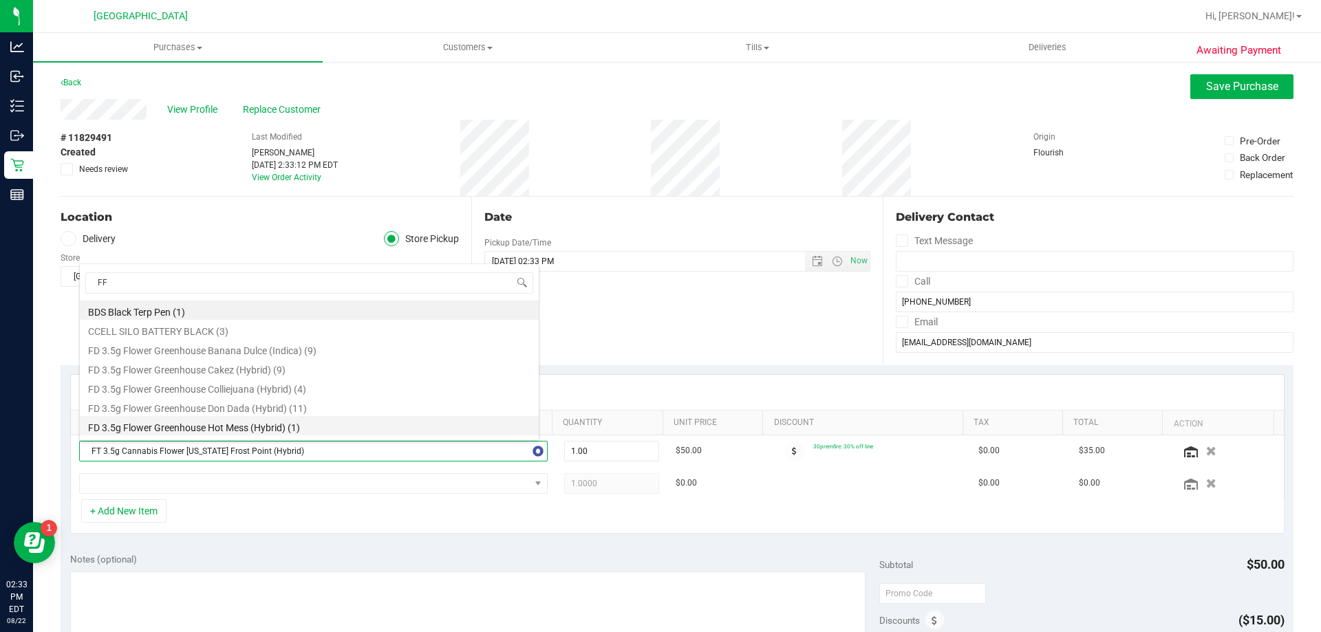
type input "FFP"
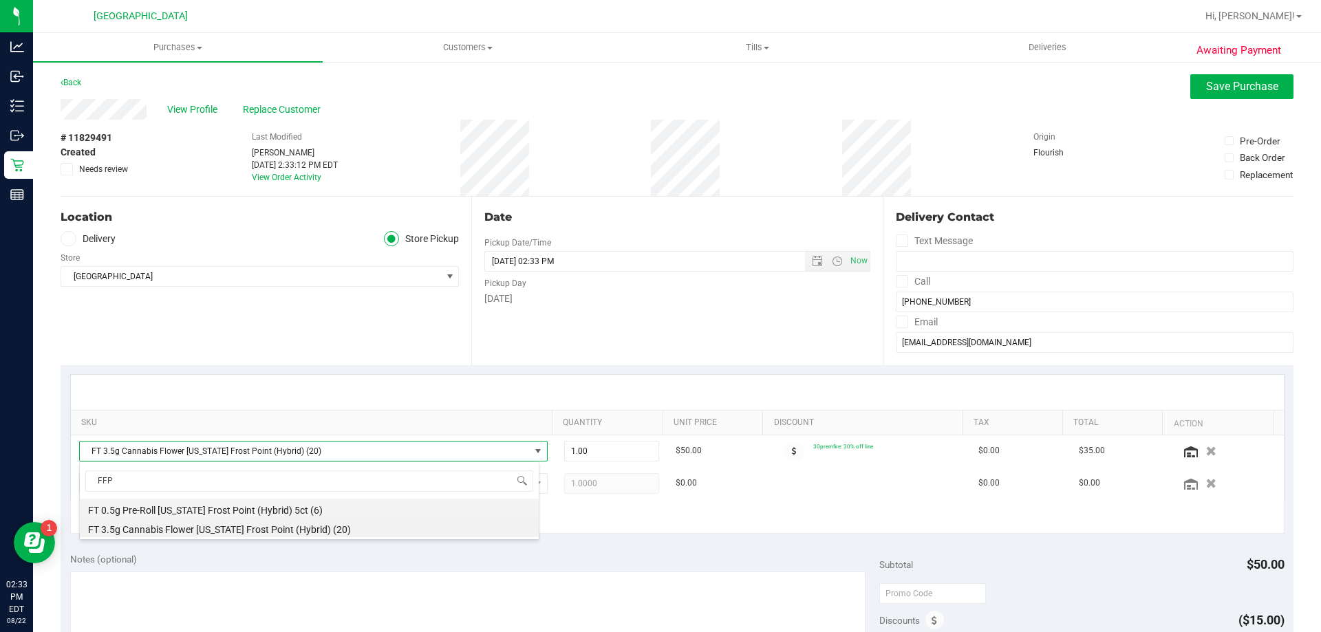
click at [232, 508] on li "FT 0.5g Pre-Roll [US_STATE] Frost Point (Hybrid) 5ct (6)" at bounding box center [309, 508] width 459 height 19
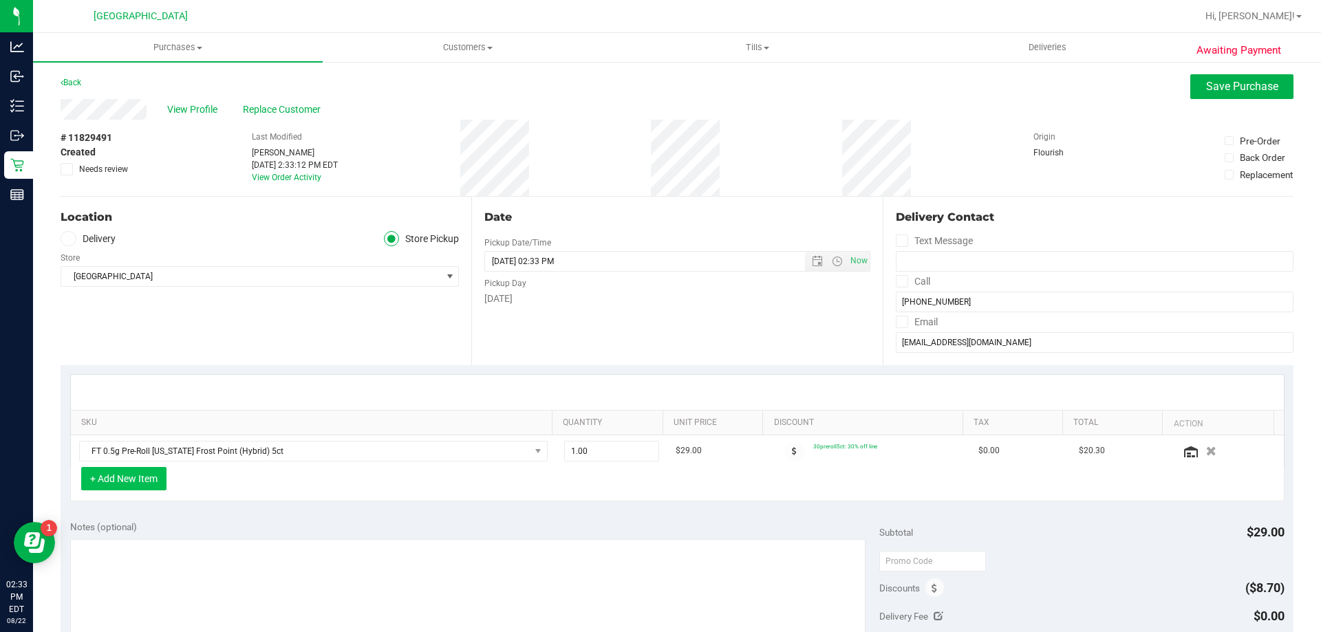
click at [145, 488] on button "+ Add New Item" at bounding box center [123, 478] width 85 height 23
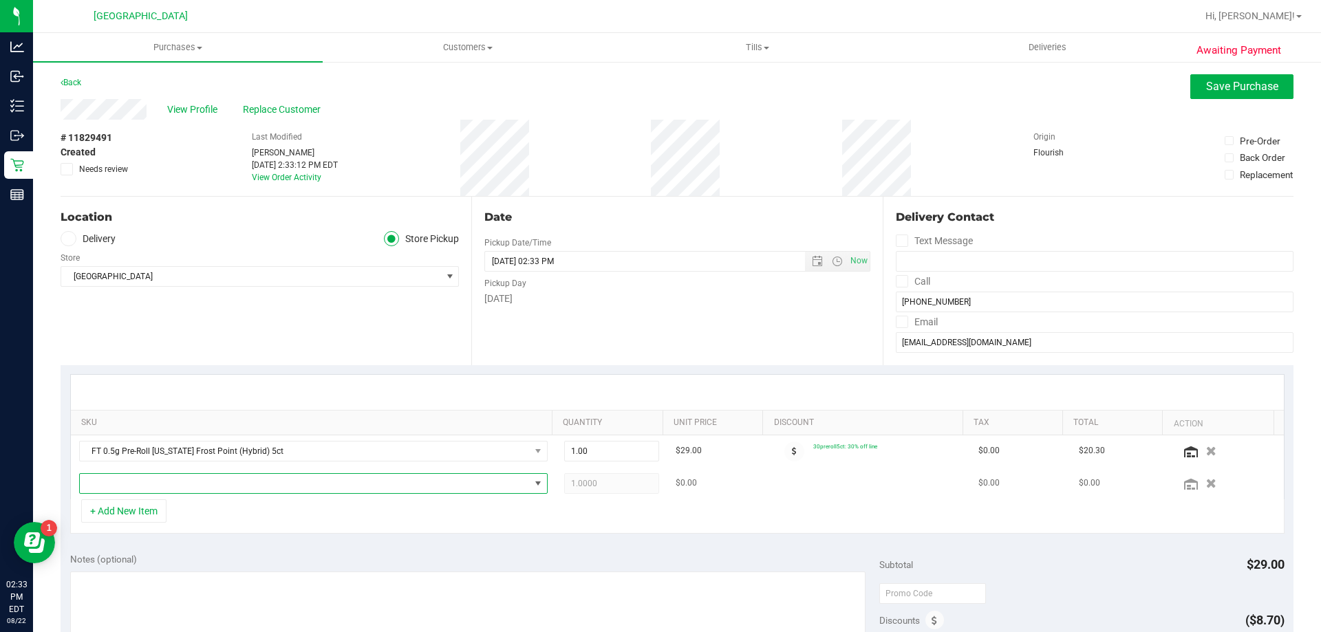
click at [150, 486] on span "NO DATA FOUND" at bounding box center [305, 483] width 450 height 19
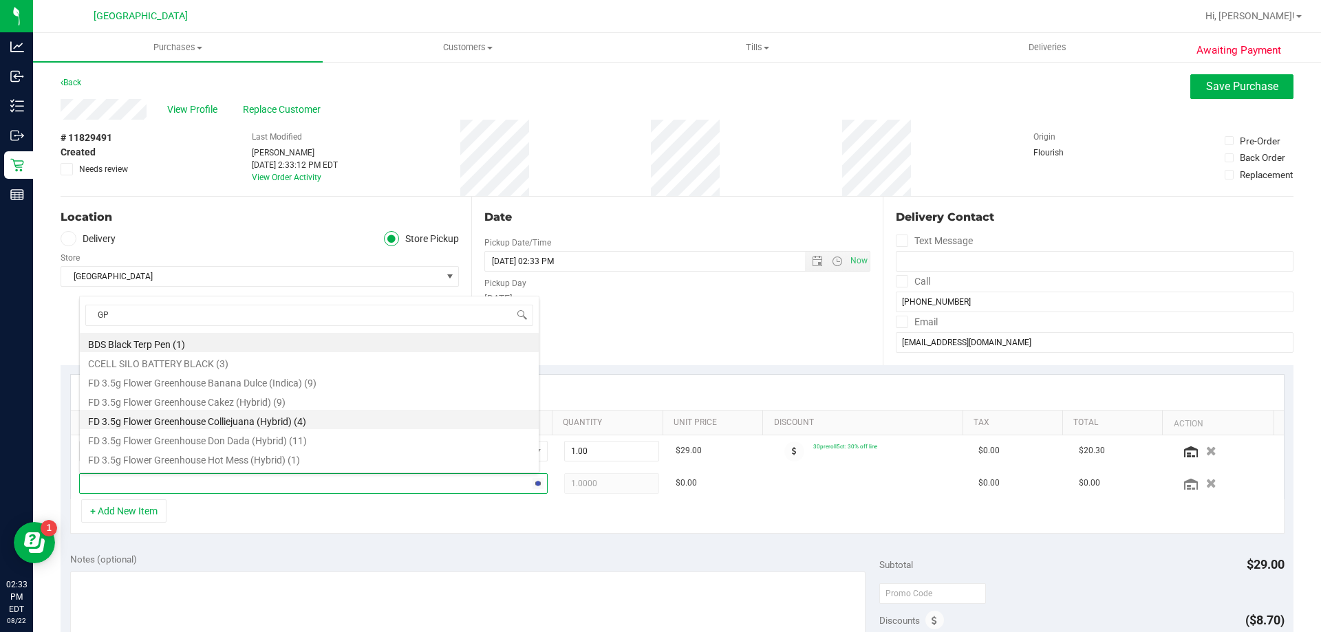
type input "GPE"
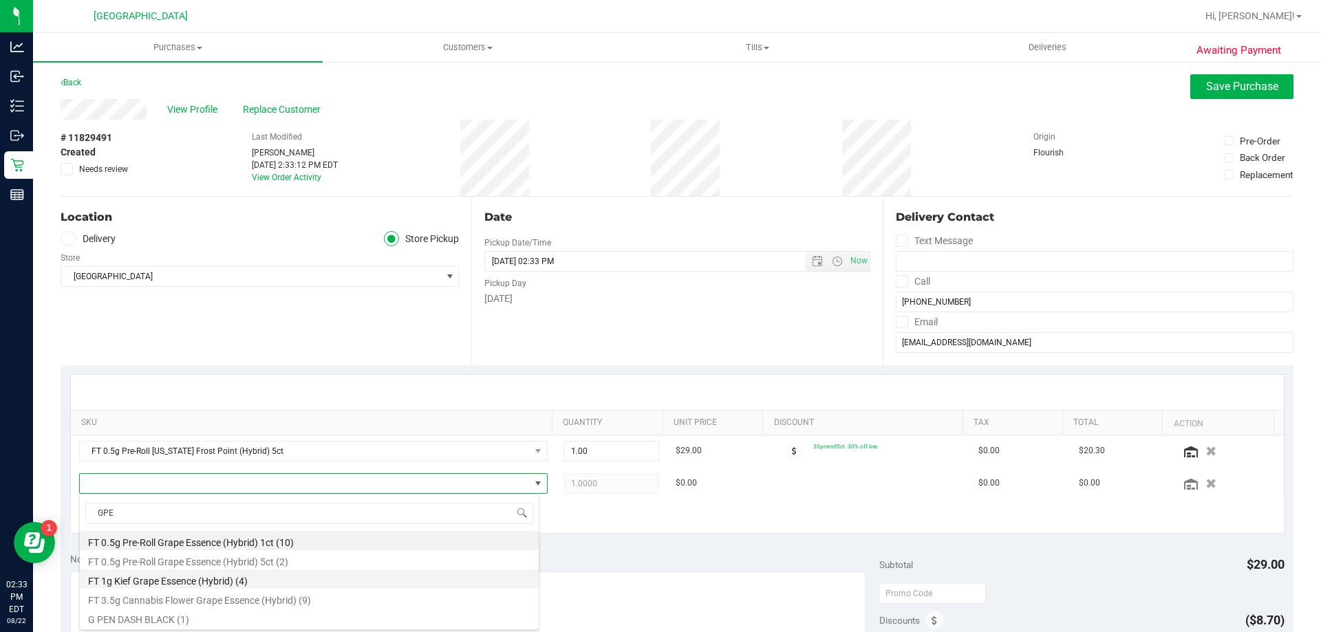
click at [354, 570] on li "FT 1g Kief Grape Essence (Hybrid) (4)" at bounding box center [309, 579] width 459 height 19
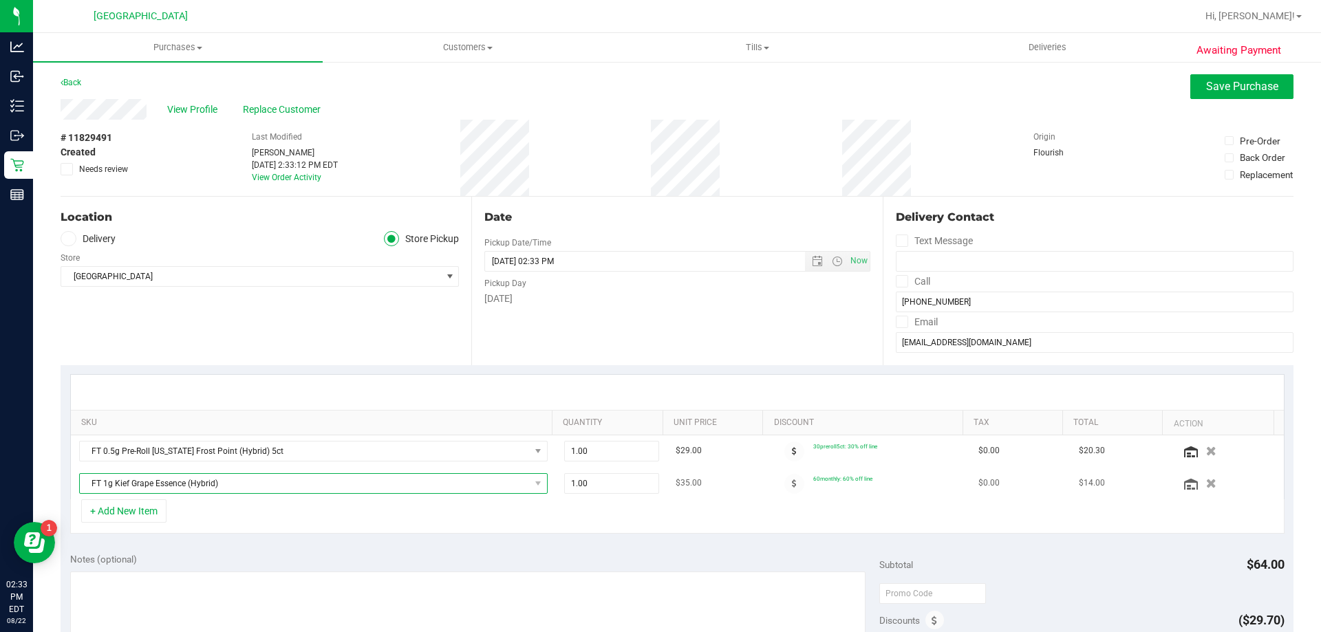
click at [281, 488] on span "FT 1g Kief Grape Essence (Hybrid)" at bounding box center [305, 483] width 450 height 19
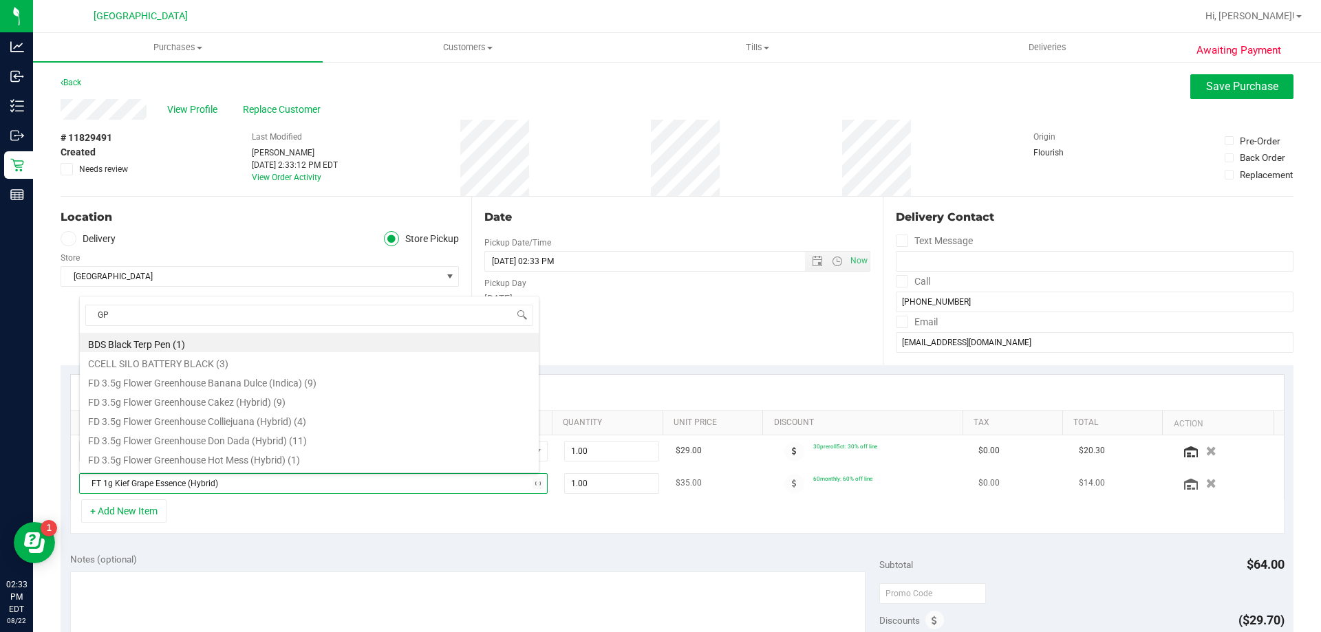
type input "GPE"
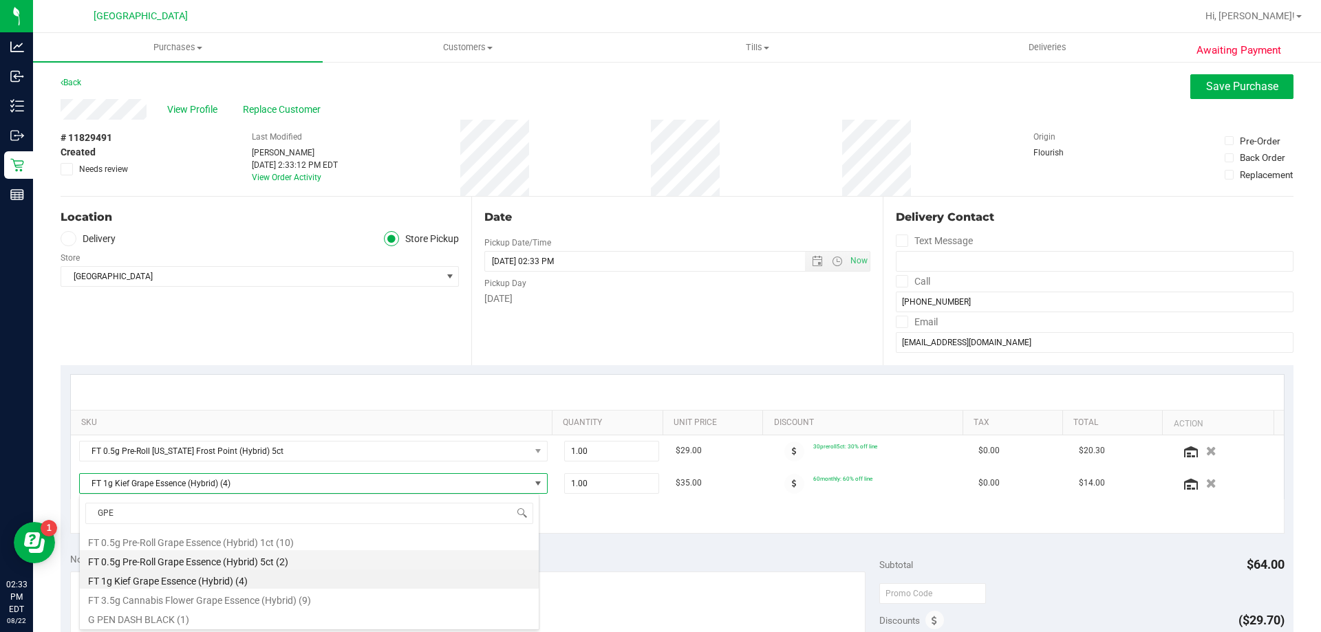
click at [273, 558] on li "FT 0.5g Pre-Roll Grape Essence (Hybrid) 5ct (2)" at bounding box center [309, 559] width 459 height 19
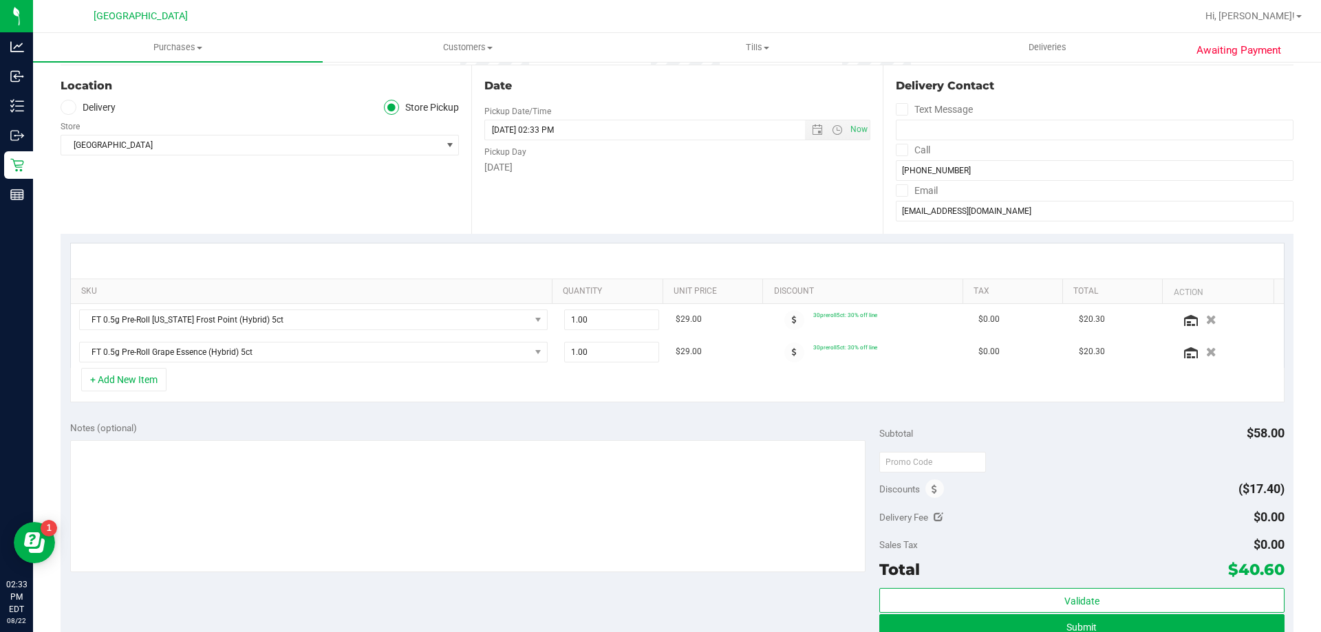
scroll to position [138, 0]
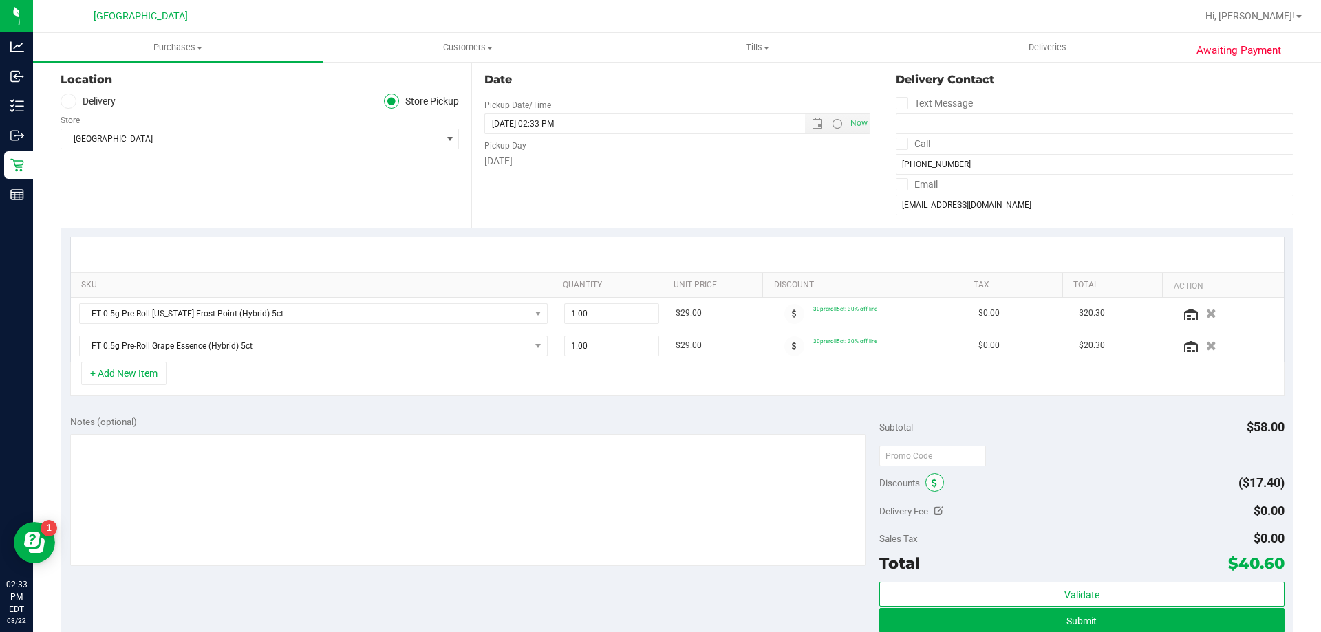
click at [658, 486] on span at bounding box center [934, 482] width 19 height 19
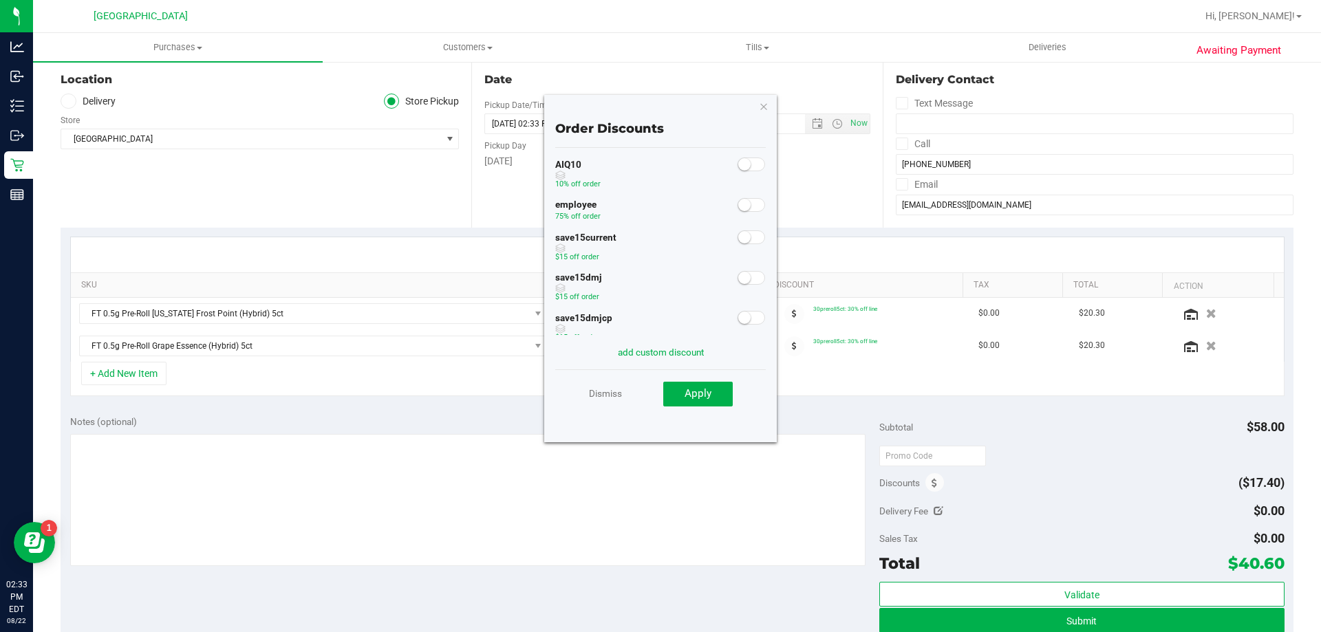
scroll to position [69, 0]
click at [658, 180] on small at bounding box center [744, 180] width 12 height 12
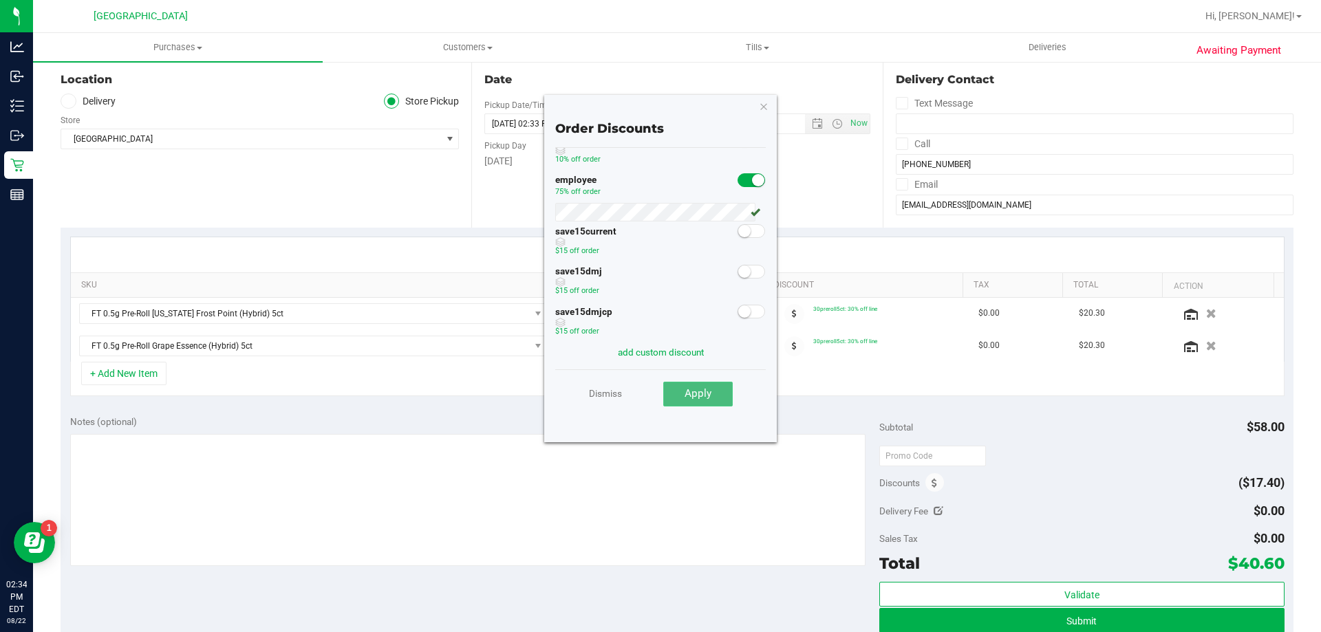
click at [658, 391] on button "Apply" at bounding box center [697, 394] width 69 height 25
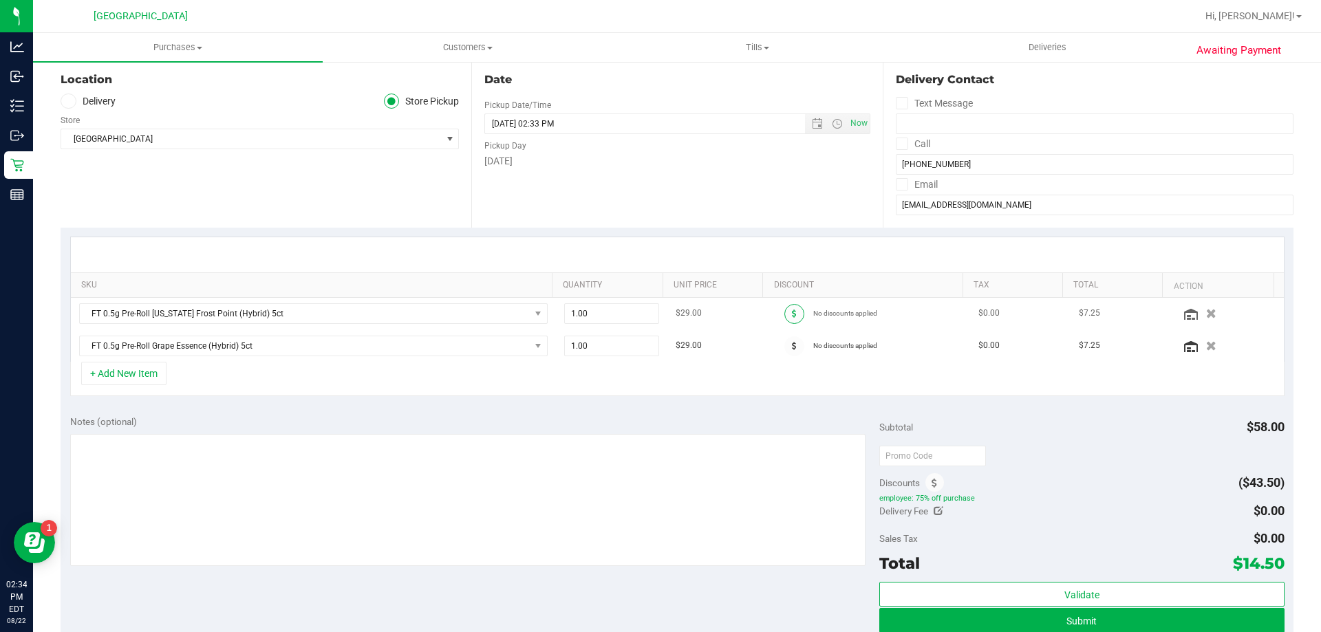
click at [658, 323] on span at bounding box center [794, 314] width 20 height 20
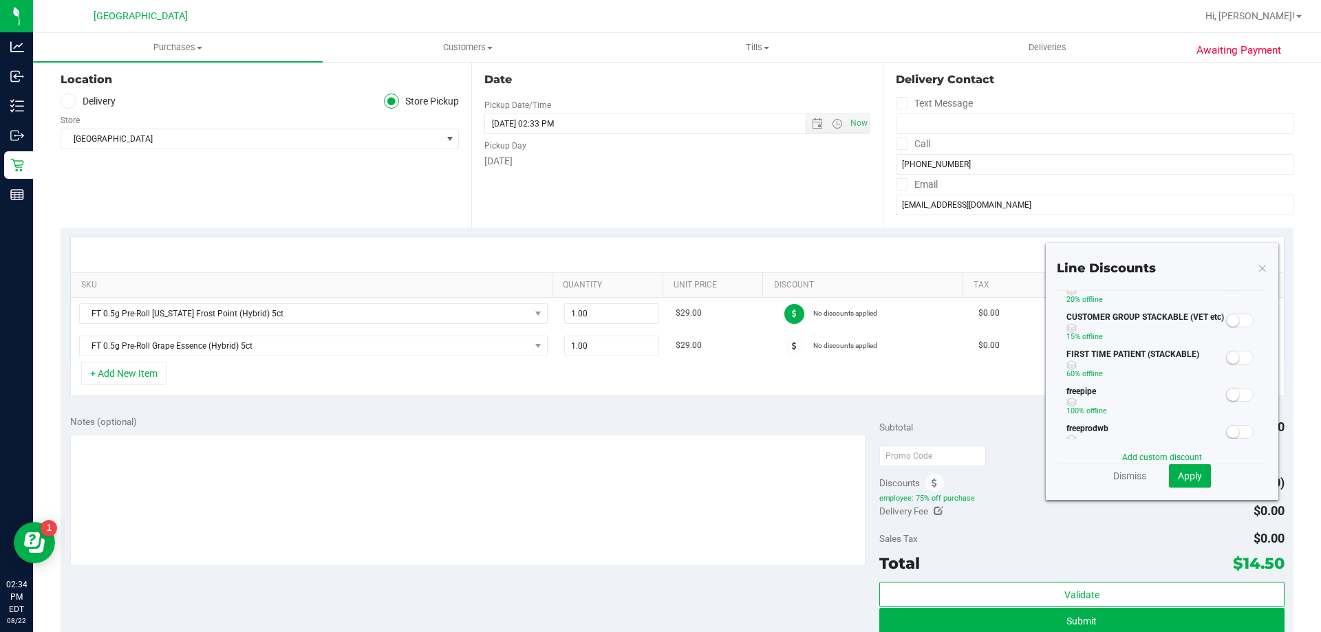
scroll to position [138, 0]
click at [658, 471] on span "Apply" at bounding box center [1190, 476] width 24 height 11
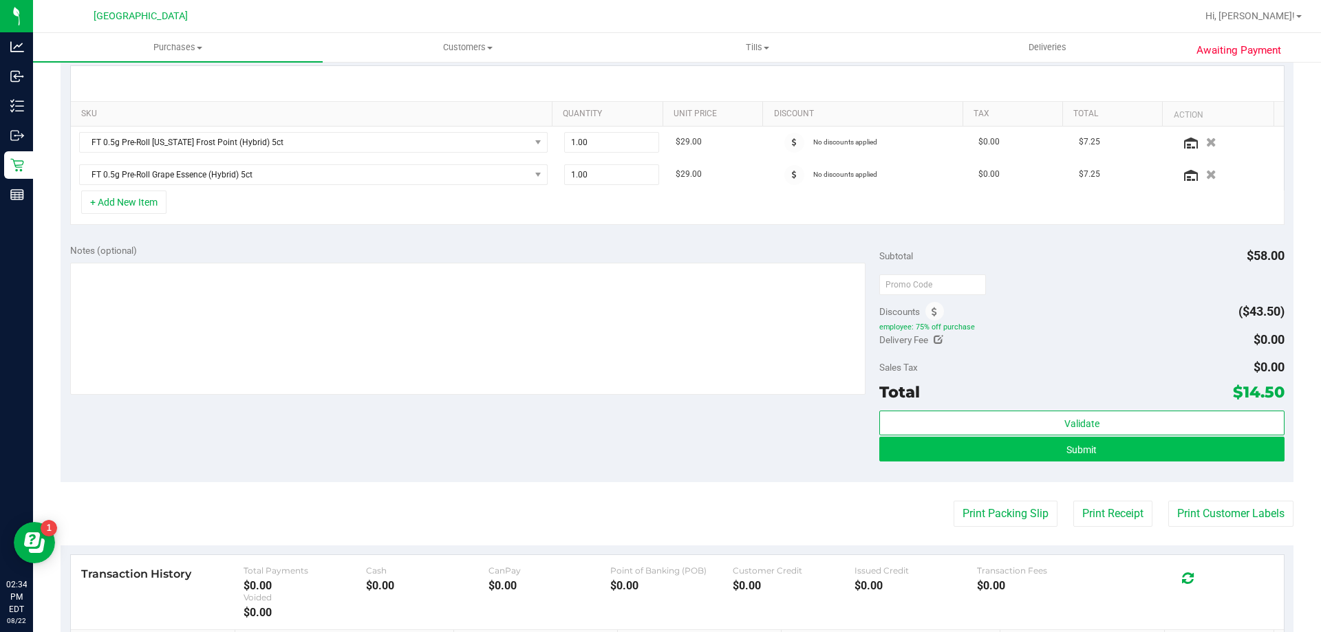
scroll to position [344, 0]
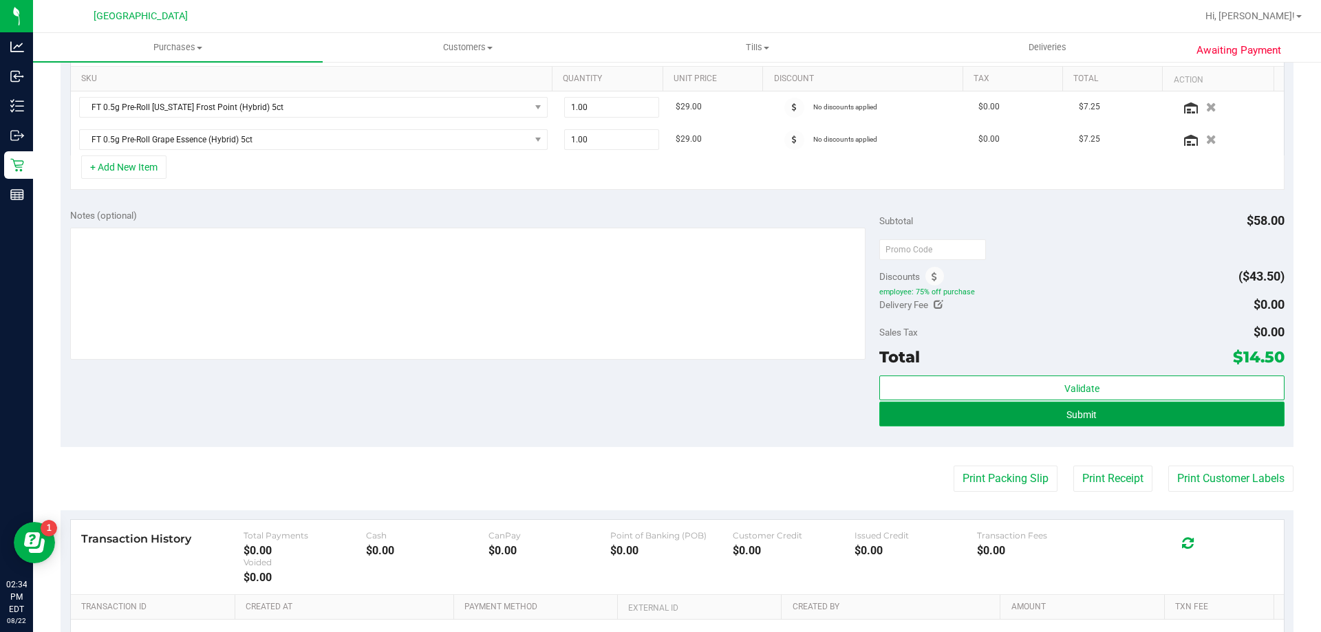
click at [658, 412] on button "Submit" at bounding box center [1081, 414] width 405 height 25
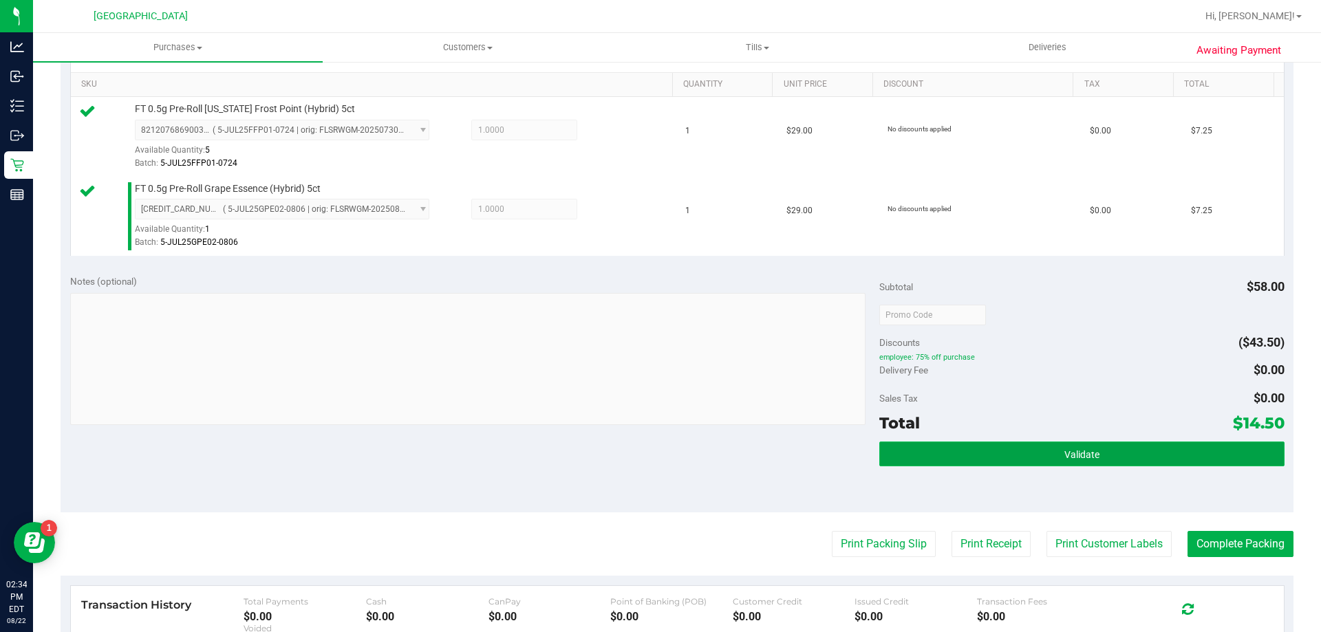
click at [658, 450] on button "Validate" at bounding box center [1081, 454] width 405 height 25
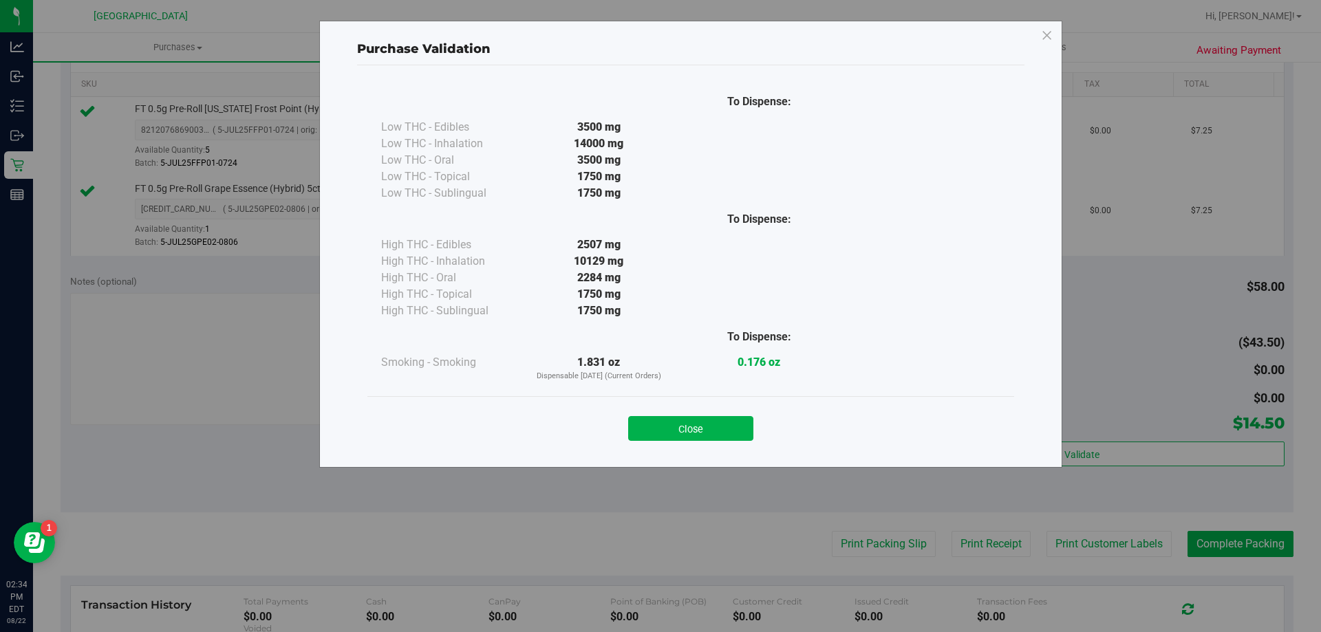
click at [658, 420] on button "Close" at bounding box center [690, 428] width 125 height 25
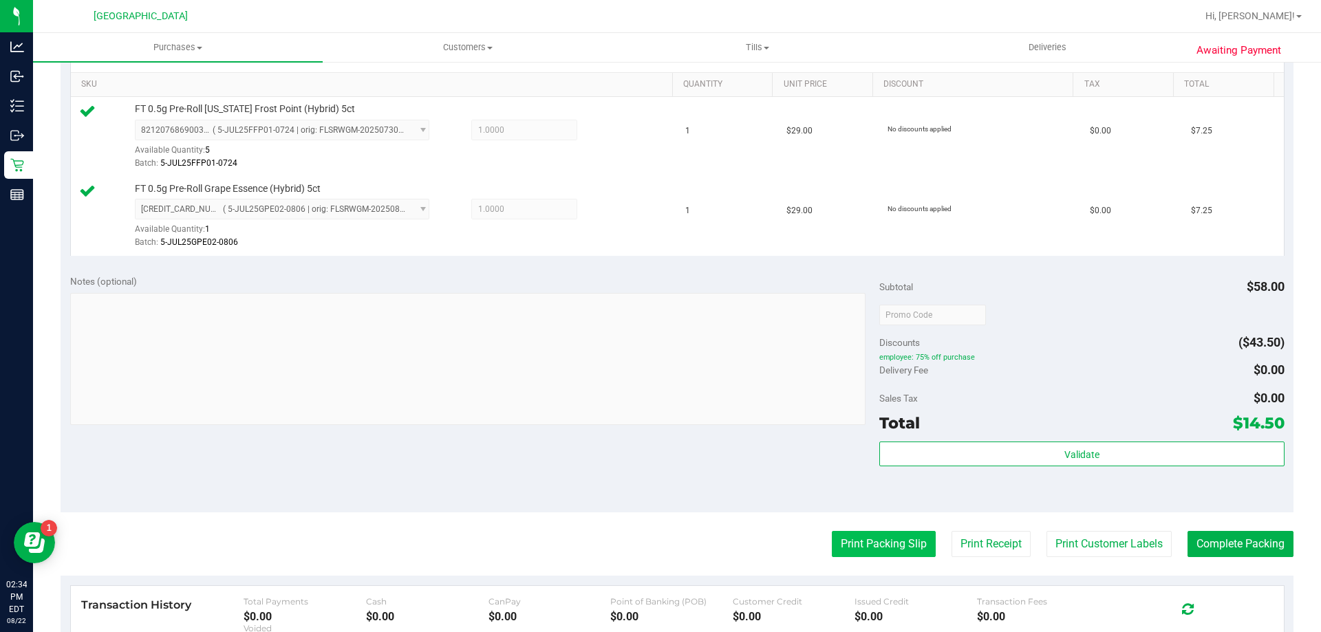
click at [658, 542] on button "Print Packing Slip" at bounding box center [884, 544] width 104 height 26
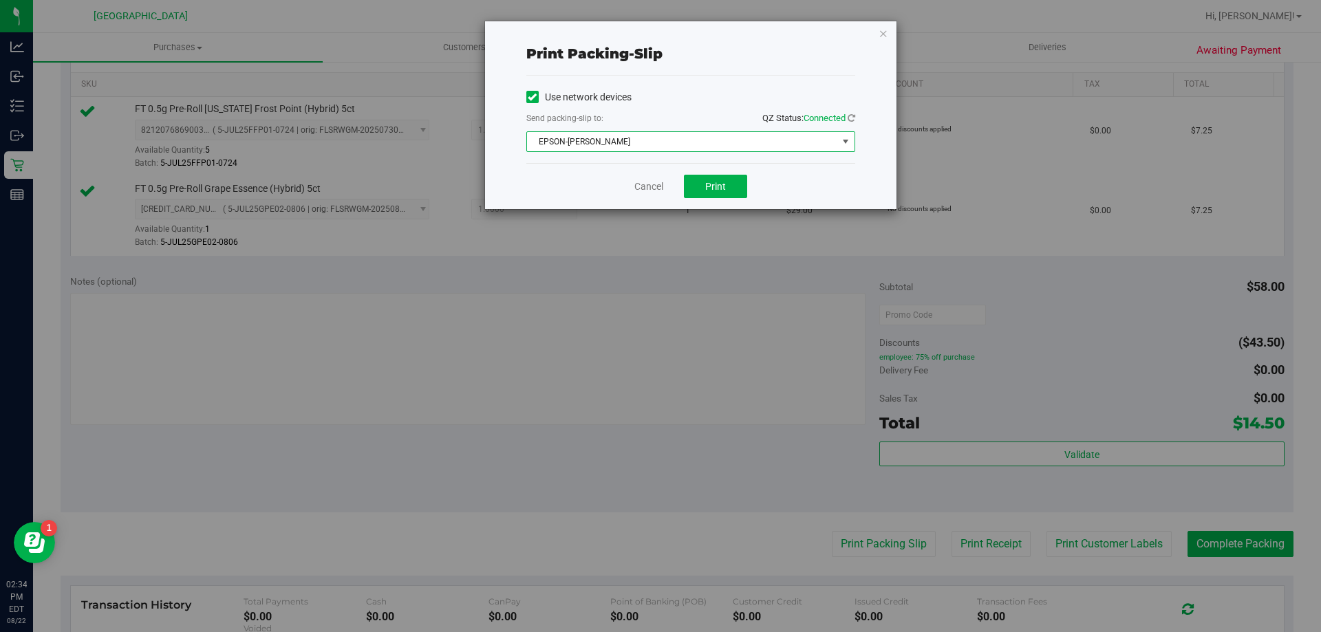
click at [657, 144] on span "EPSON-[PERSON_NAME]" at bounding box center [682, 141] width 310 height 19
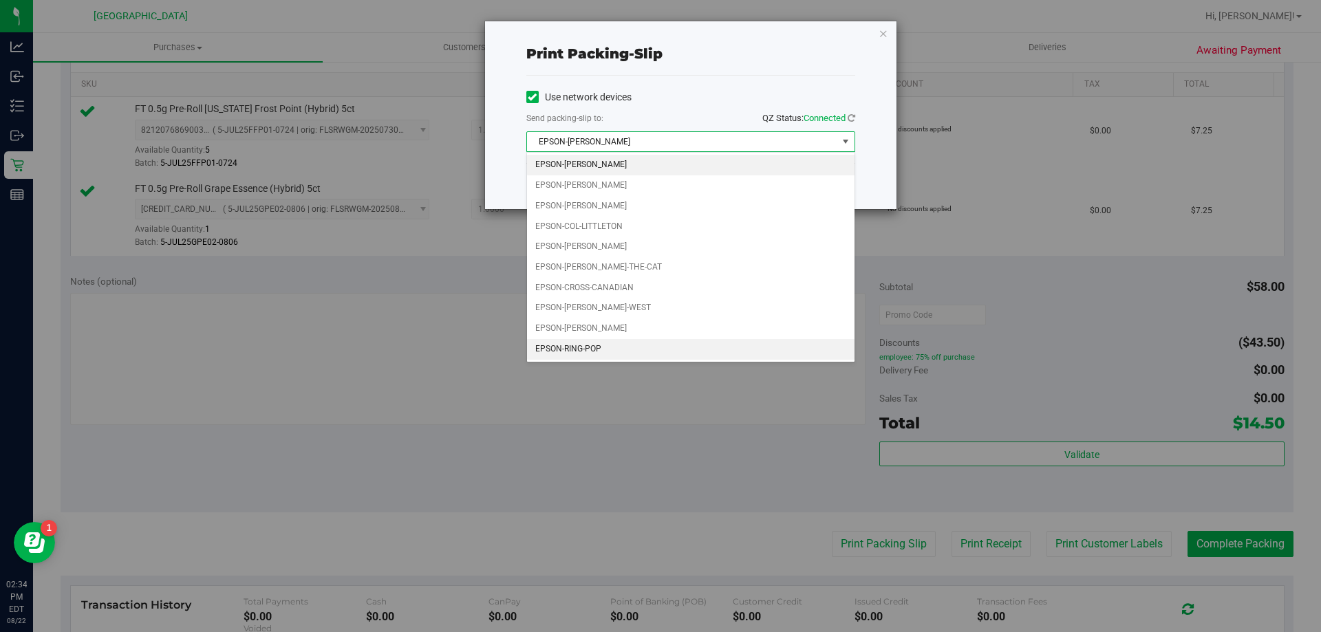
click at [559, 342] on li "EPSON-RING-POP" at bounding box center [690, 349] width 327 height 21
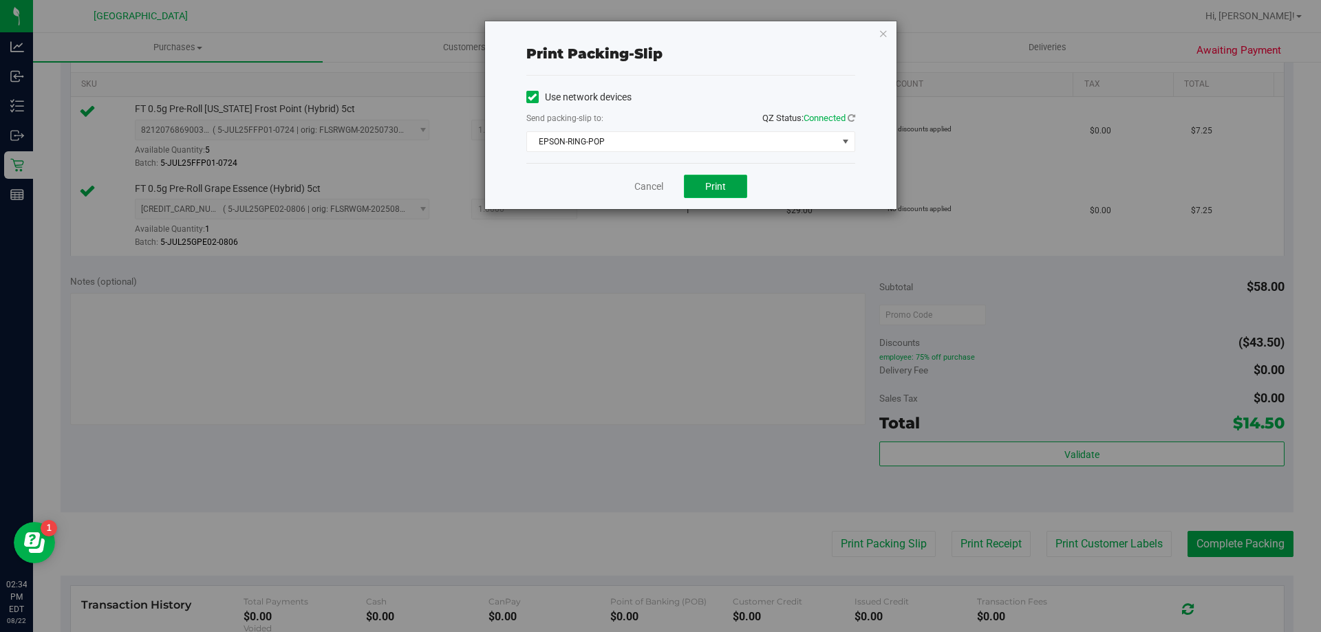
click at [658, 190] on span "Print" at bounding box center [715, 186] width 21 height 11
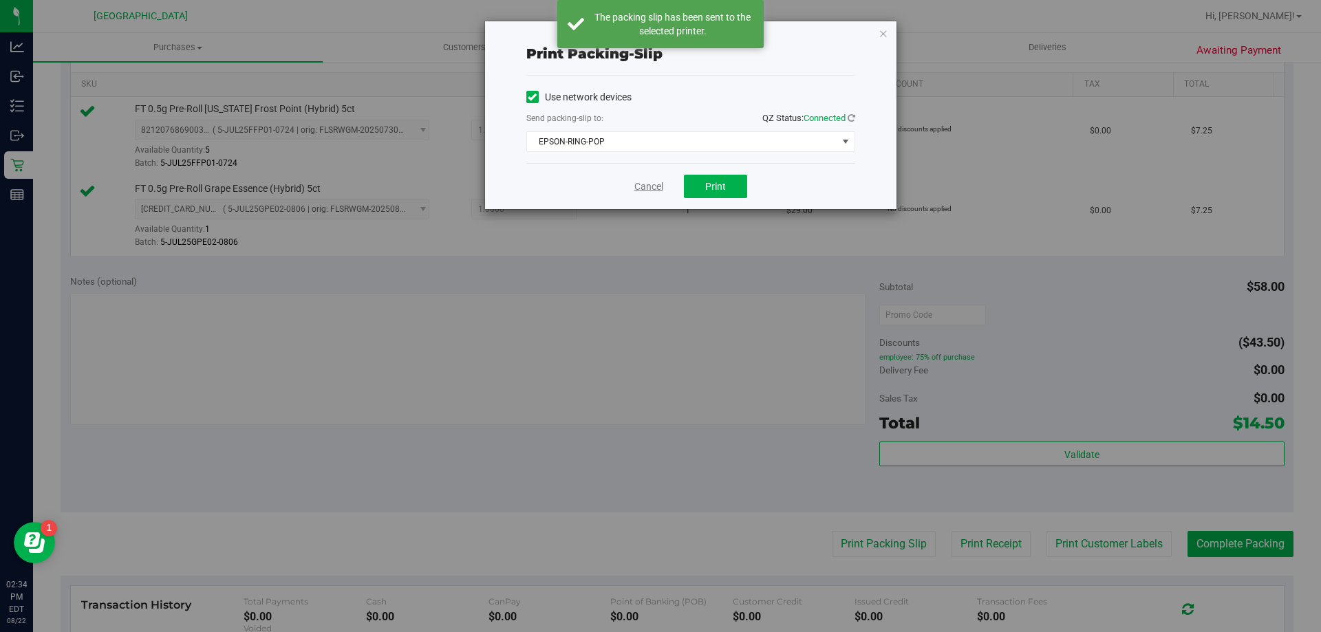
click at [649, 188] on link "Cancel" at bounding box center [648, 187] width 29 height 14
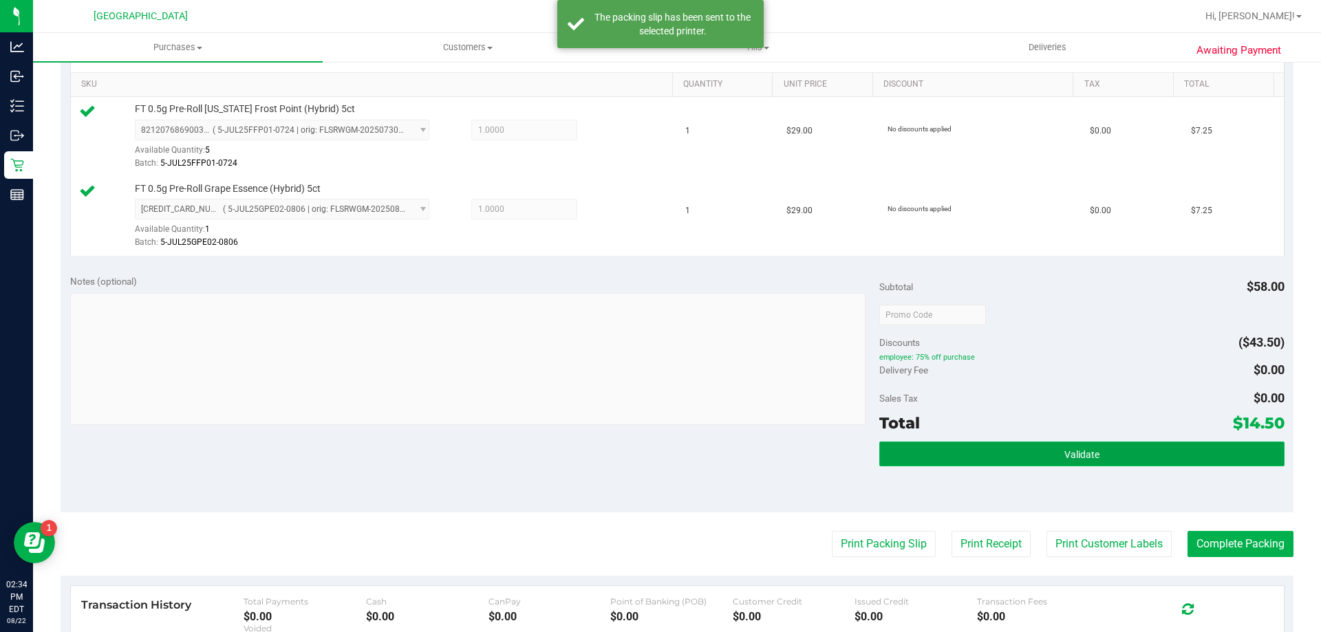
click at [658, 464] on button "Validate" at bounding box center [1081, 454] width 405 height 25
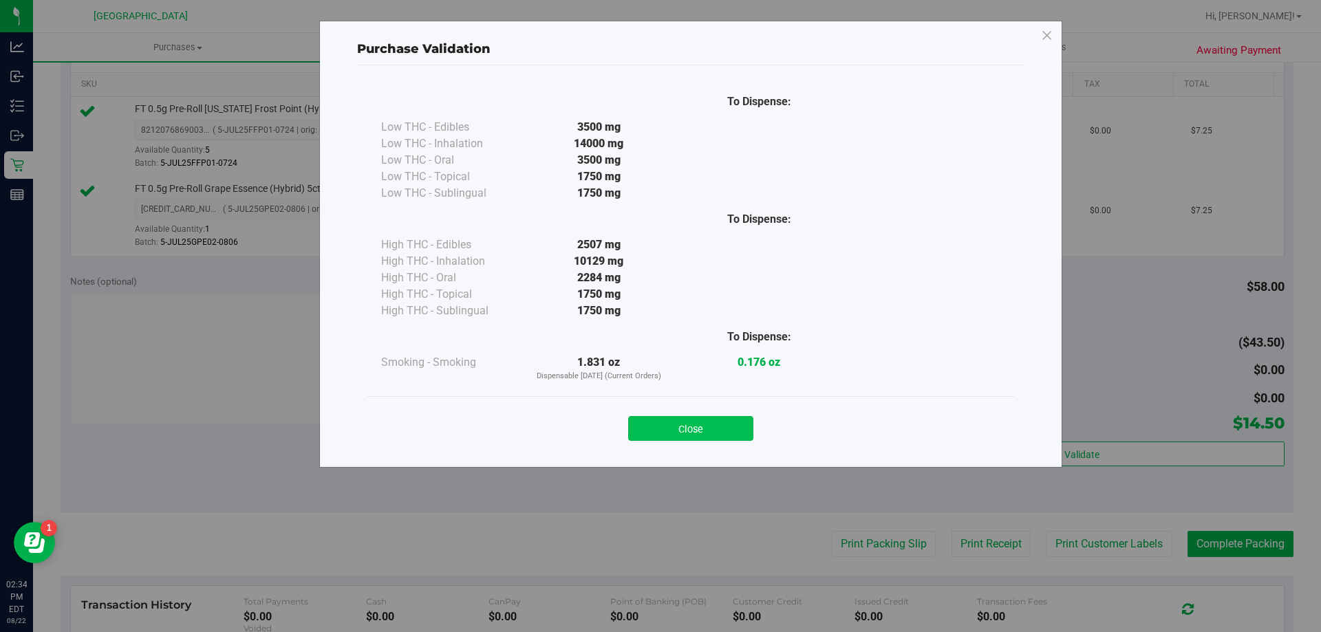
click at [658, 440] on button "Close" at bounding box center [690, 428] width 125 height 25
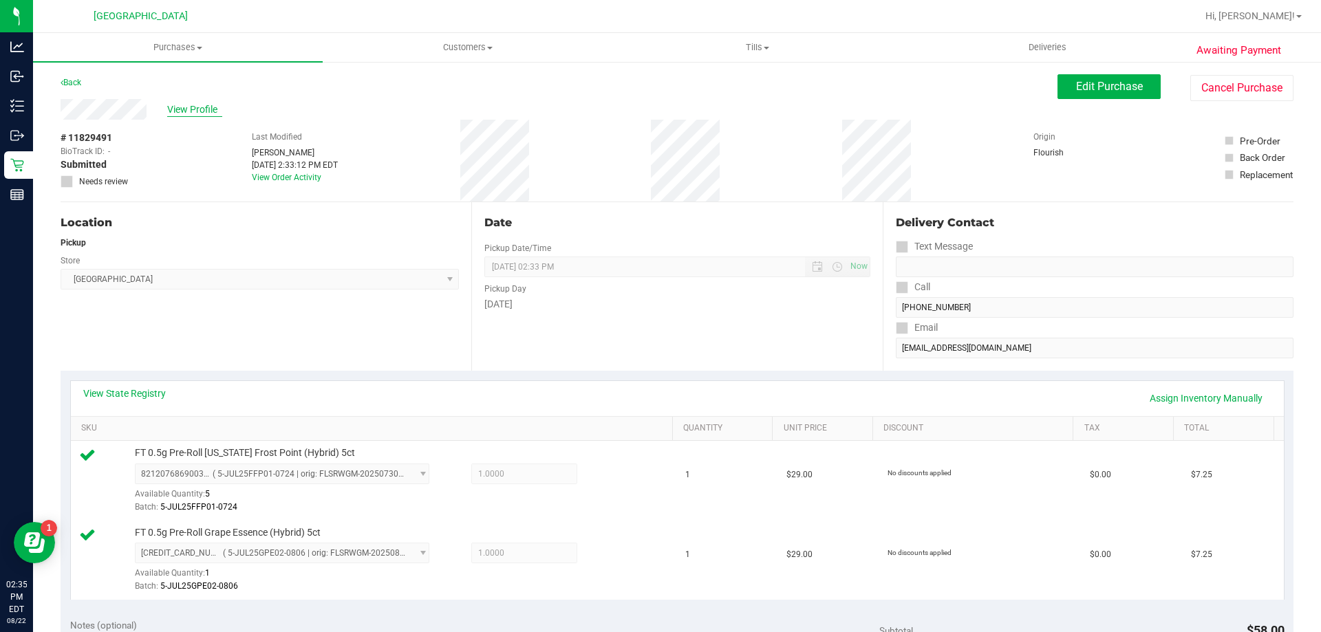
click at [205, 114] on span "View Profile" at bounding box center [194, 110] width 55 height 14
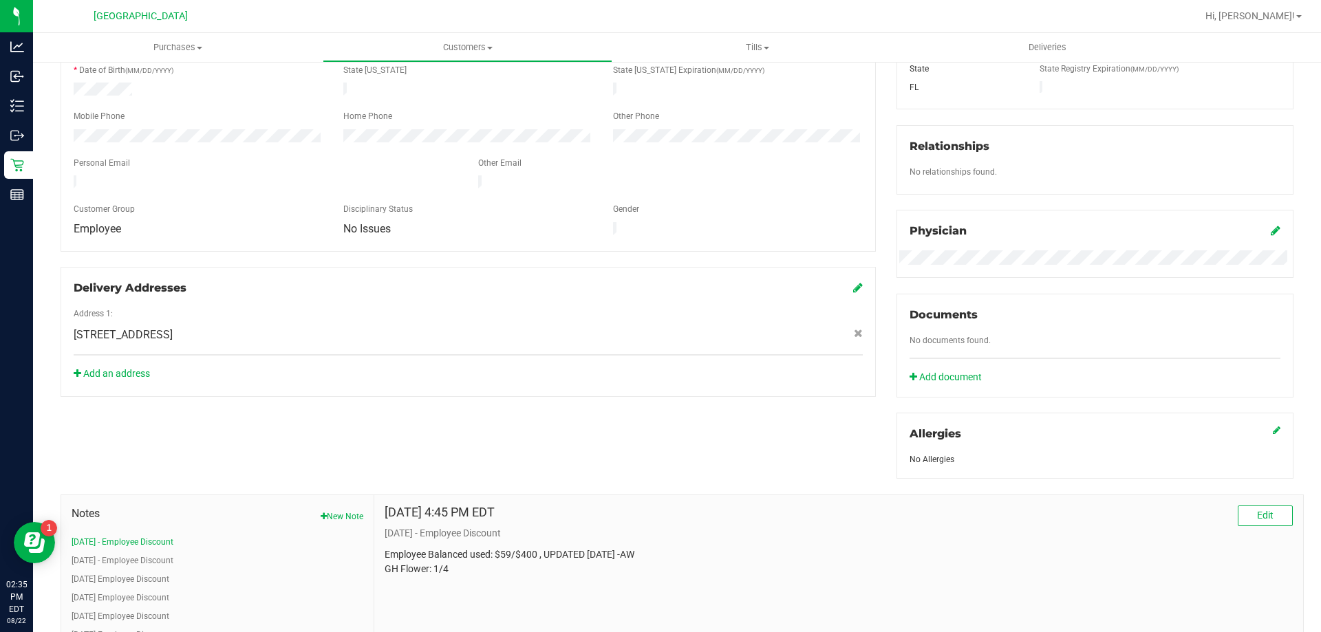
scroll to position [275, 0]
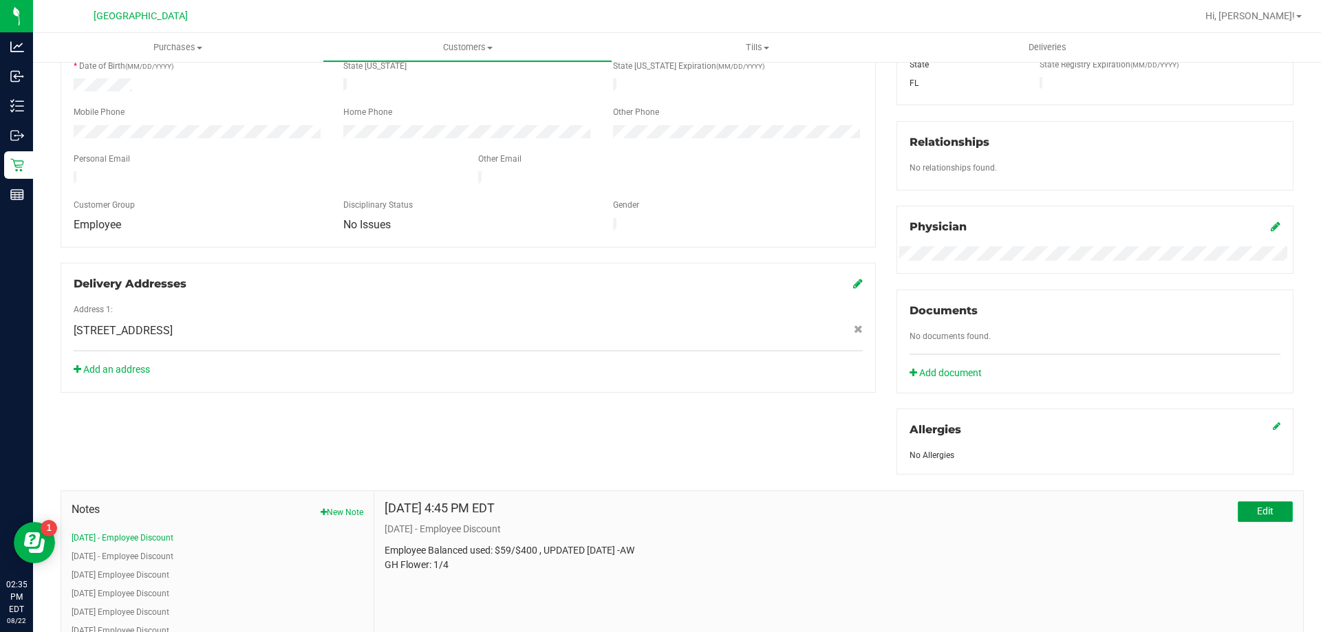
click at [658, 507] on button "Edit" at bounding box center [1265, 512] width 55 height 21
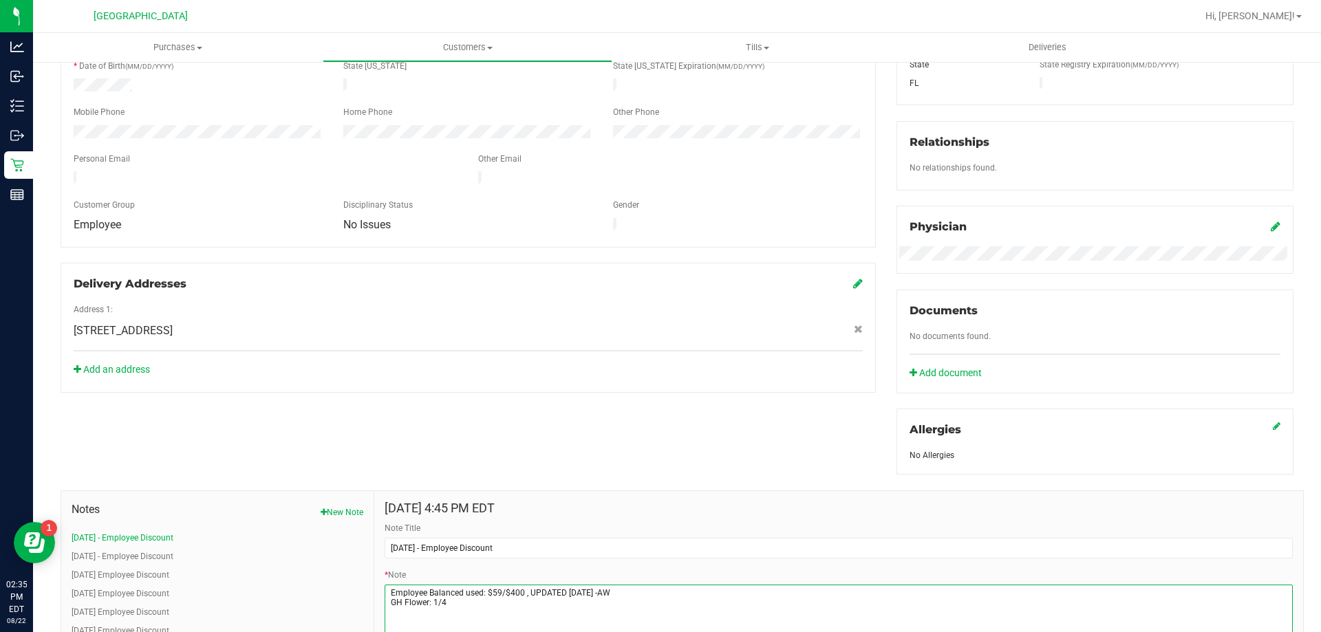
click at [496, 592] on textarea "* Note" at bounding box center [839, 612] width 908 height 55
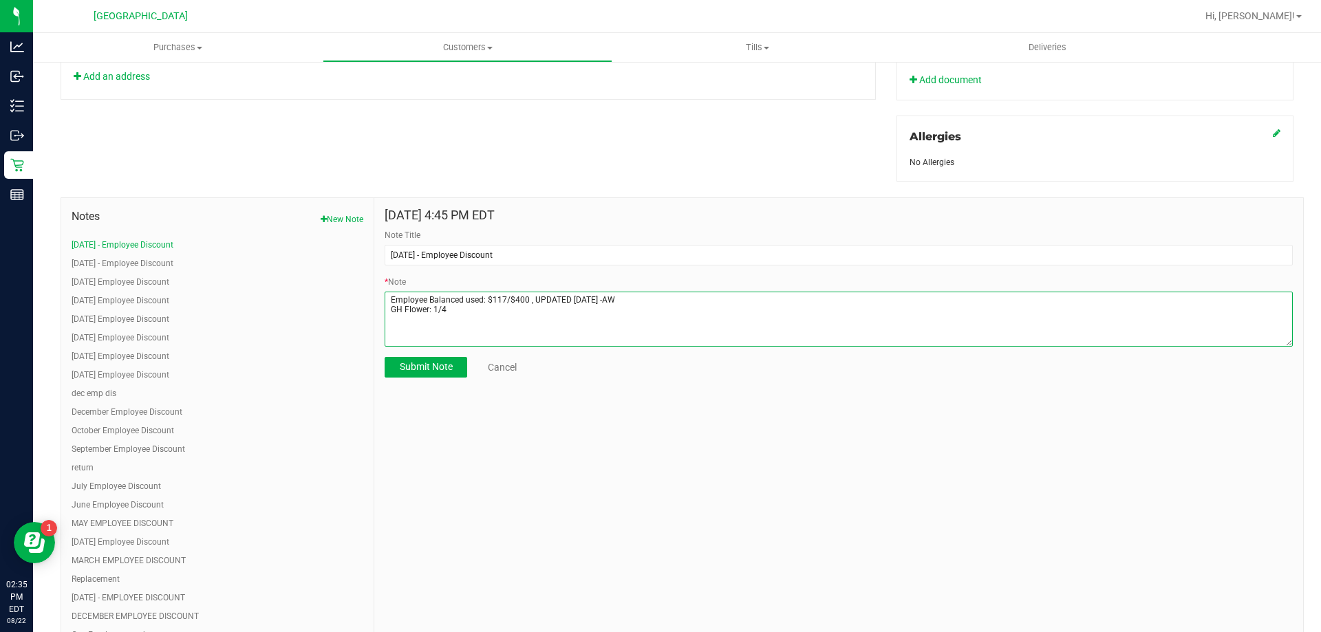
scroll to position [619, 0]
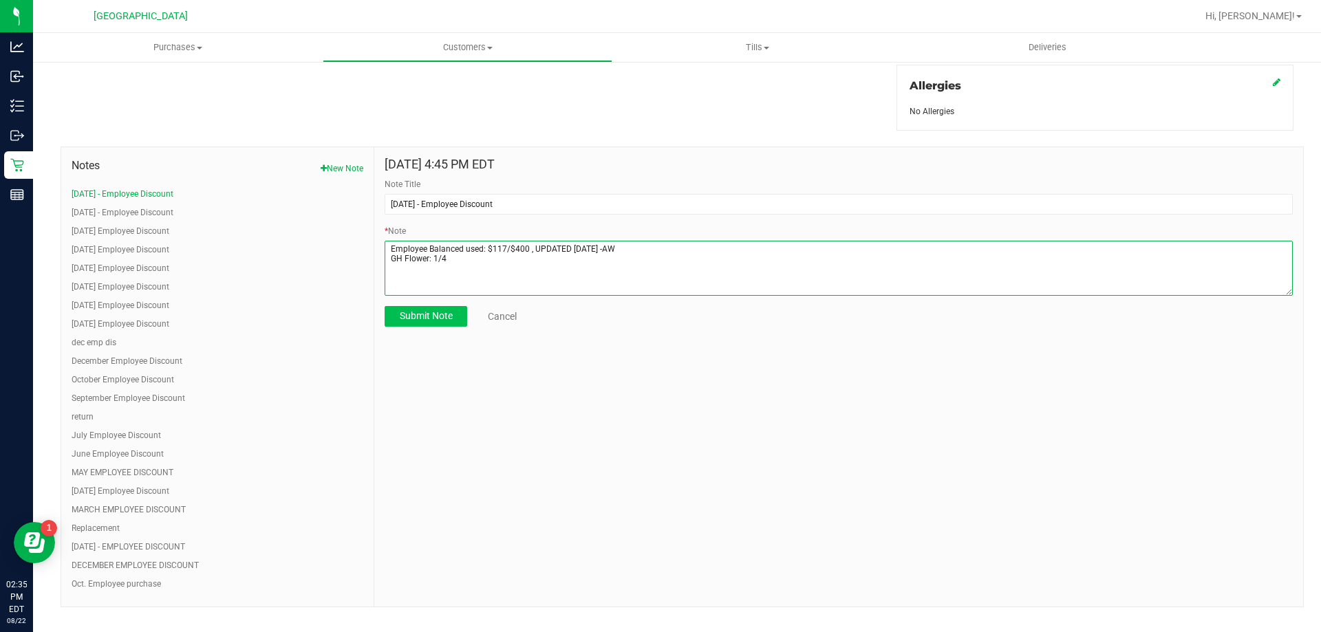
type textarea "Employee Balanced used: $117/$400 , UPDATED [DATE] -AW GH Flower: 1/4"
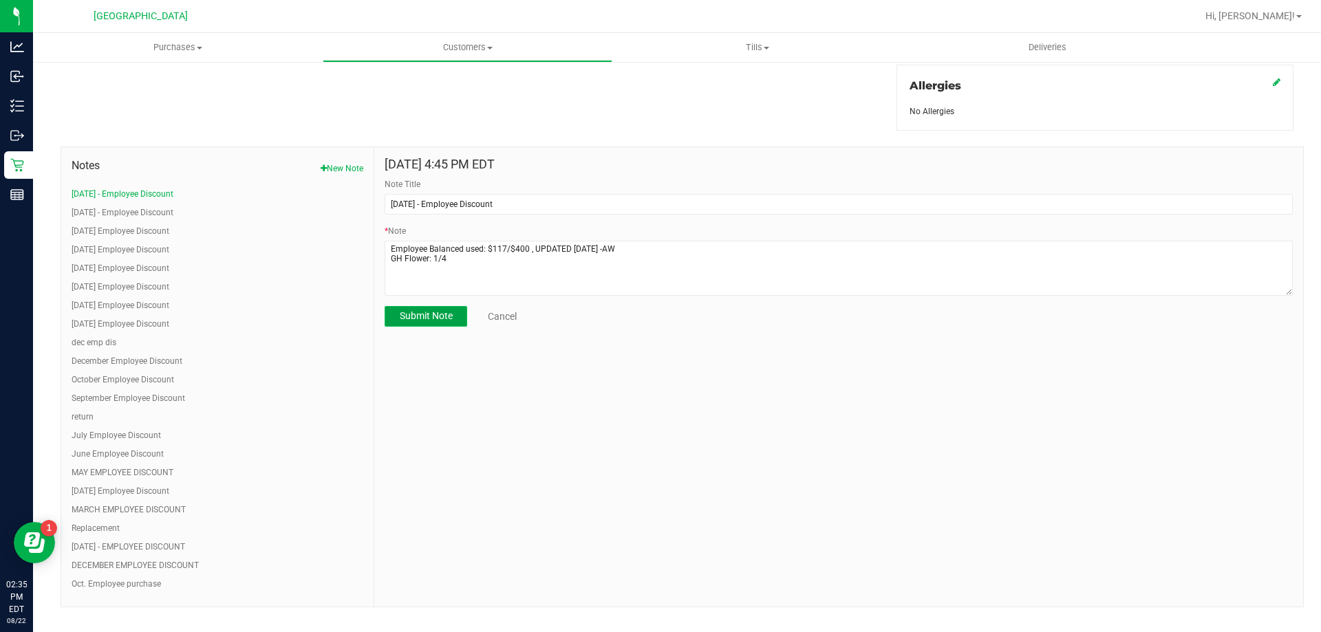
click at [429, 317] on span "Submit Note" at bounding box center [426, 315] width 53 height 11
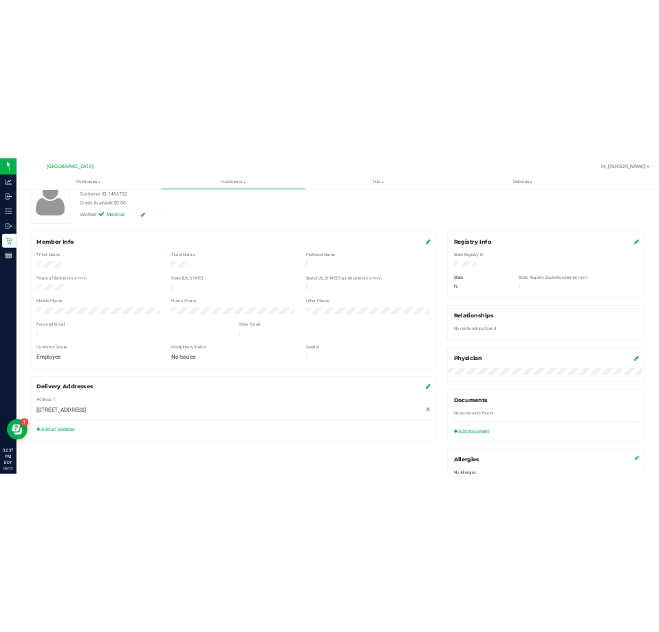
scroll to position [0, 0]
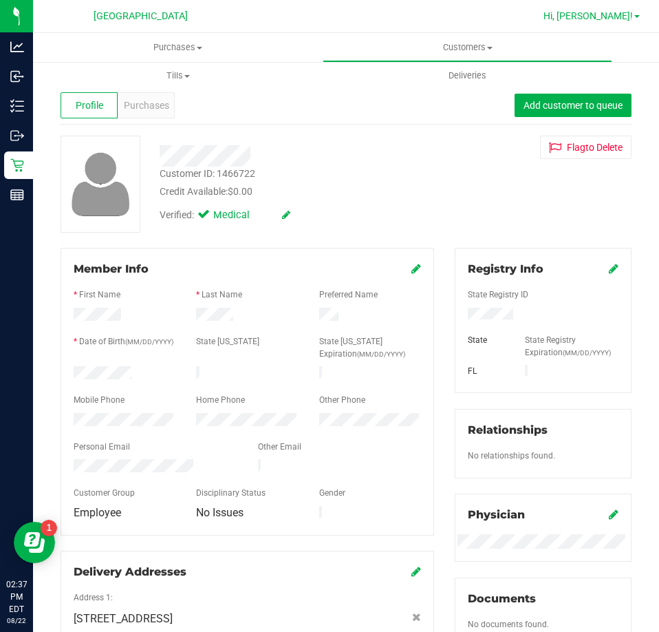
drag, startPoint x: 592, startPoint y: 14, endPoint x: 597, endPoint y: 20, distance: 7.4
click at [594, 15] on span "Hi, [PERSON_NAME]!" at bounding box center [588, 15] width 89 height 11
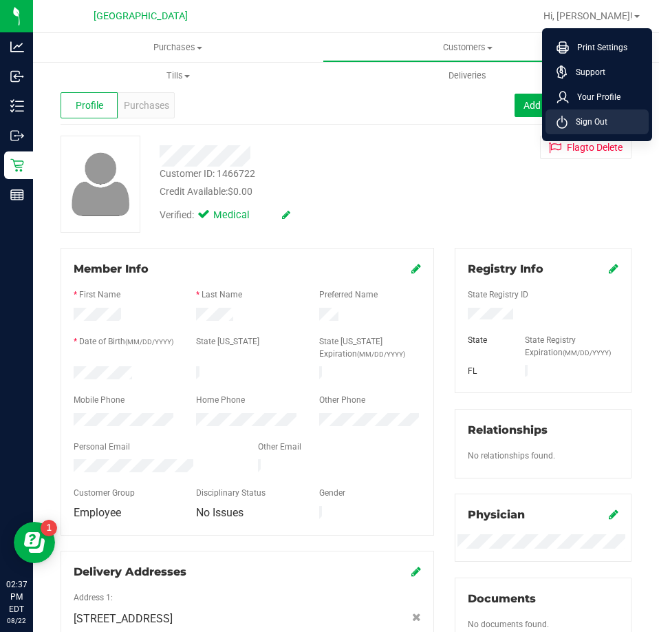
click at [574, 129] on li "Sign Out" at bounding box center [597, 121] width 103 height 25
